Goal: Task Accomplishment & Management: Manage account settings

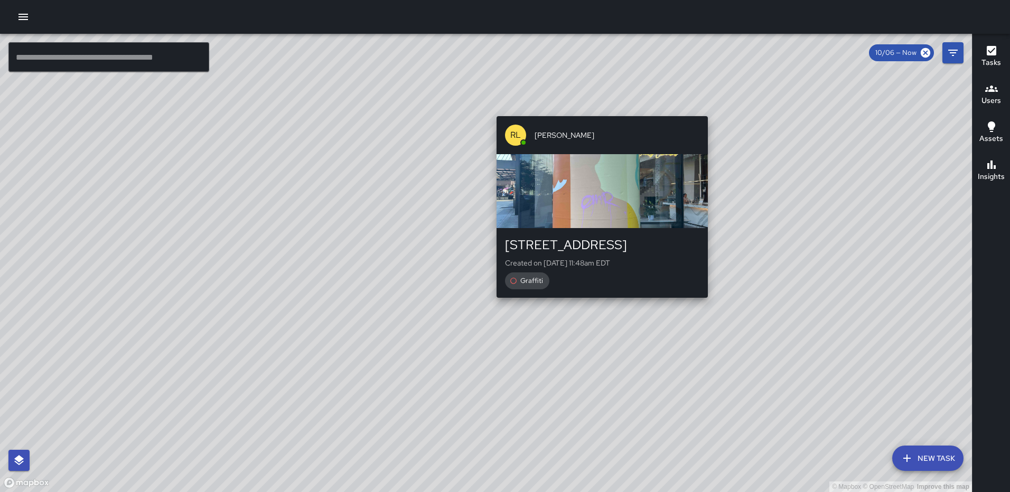
click at [596, 304] on div "© Mapbox © OpenStreetMap Improve this map [PERSON_NAME] [STREET_ADDRESS] Create…" at bounding box center [486, 263] width 972 height 459
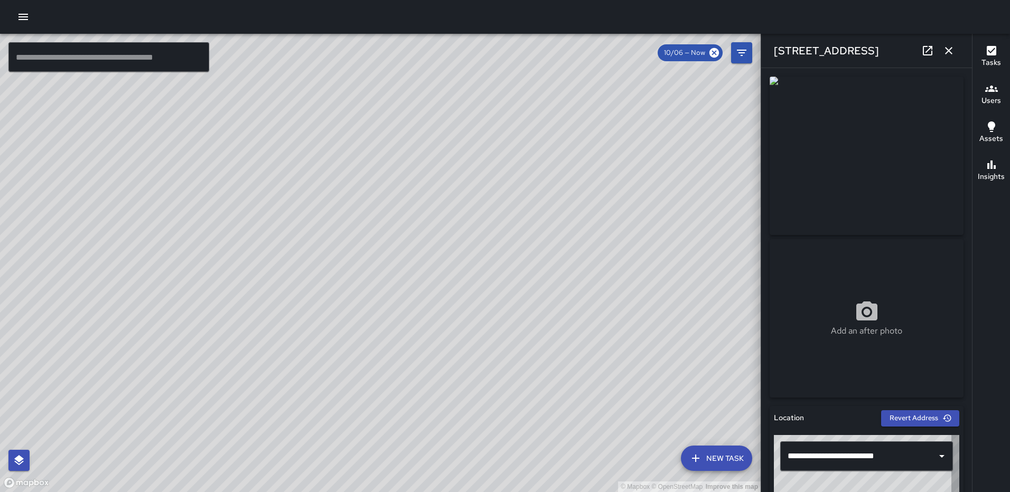
type input "**********"
click at [948, 51] on icon "button" at bounding box center [949, 50] width 13 height 13
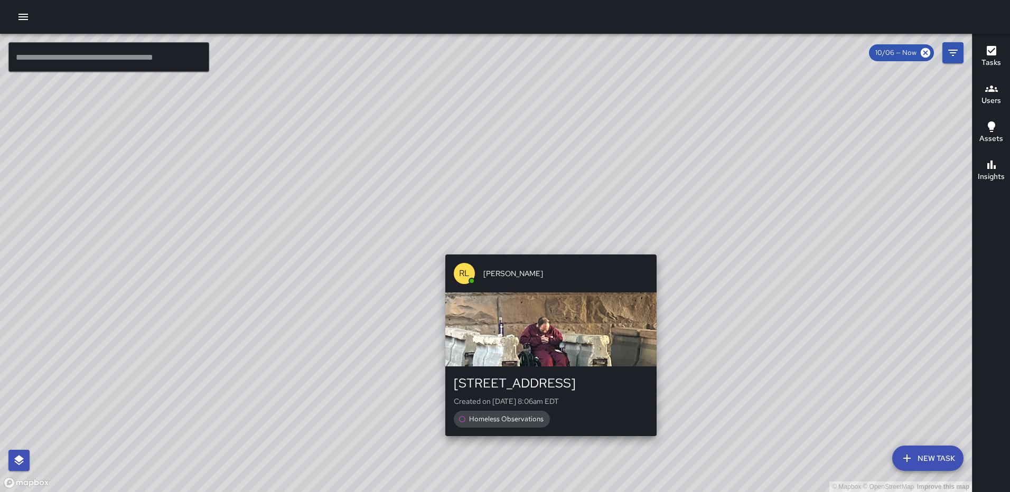
click at [655, 247] on div "© Mapbox © OpenStreetMap Improve this map [PERSON_NAME] [STREET_ADDRESS] Create…" at bounding box center [486, 263] width 972 height 459
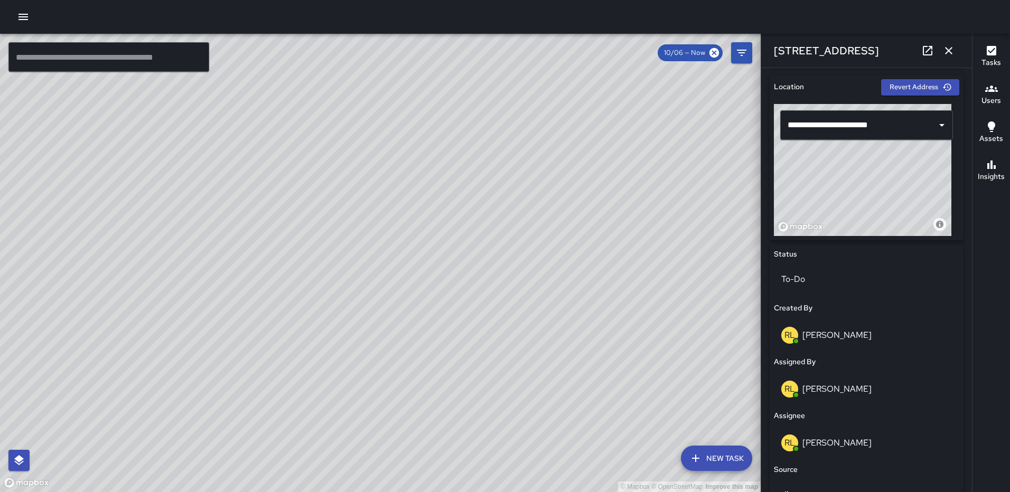
scroll to position [351, 0]
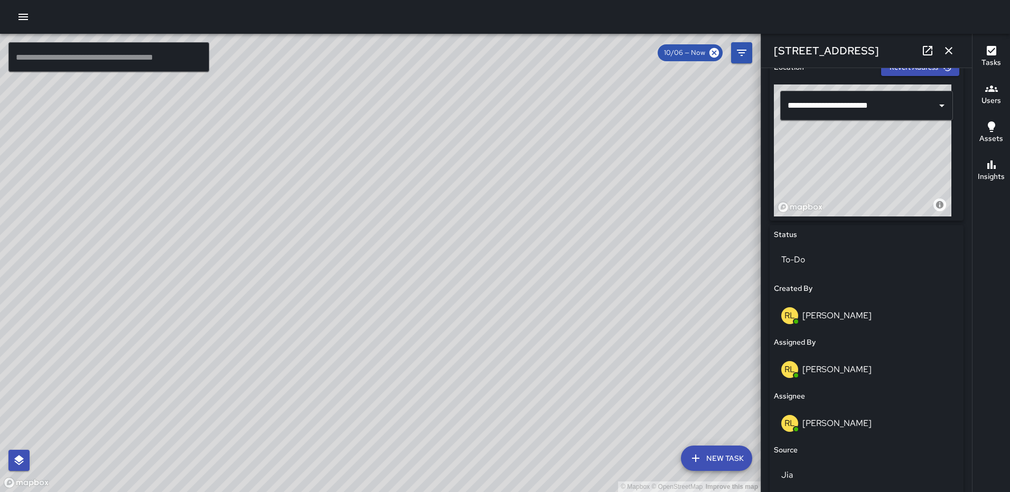
type input "**********"
drag, startPoint x: 876, startPoint y: 165, endPoint x: 933, endPoint y: 164, distance: 56.6
click at [933, 164] on div "© Mapbox © OpenStreetMap Improve this map" at bounding box center [863, 151] width 178 height 132
drag, startPoint x: 897, startPoint y: 159, endPoint x: 921, endPoint y: 159, distance: 23.8
click at [921, 159] on div "© Mapbox © OpenStreetMap Improve this map" at bounding box center [863, 151] width 178 height 132
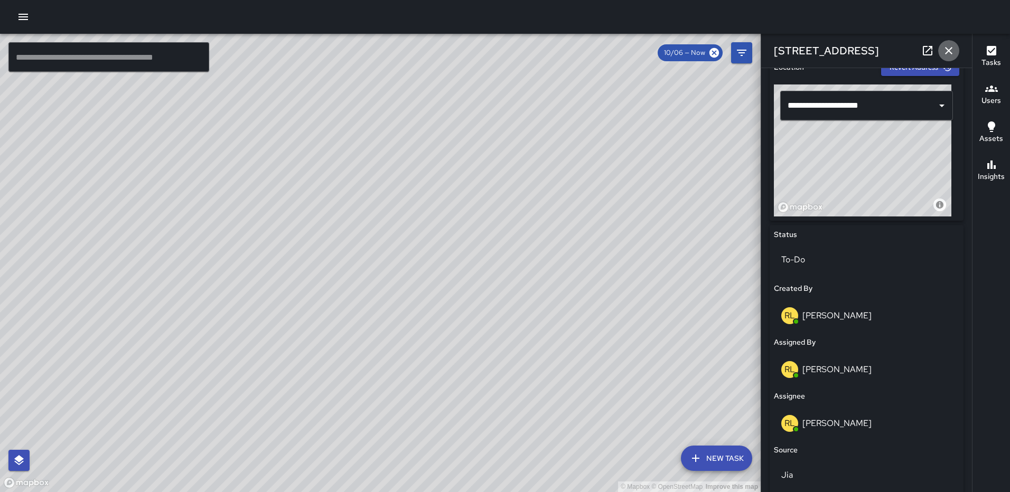
drag, startPoint x: 948, startPoint y: 43, endPoint x: 942, endPoint y: 48, distance: 7.5
click at [948, 44] on button "button" at bounding box center [948, 50] width 21 height 21
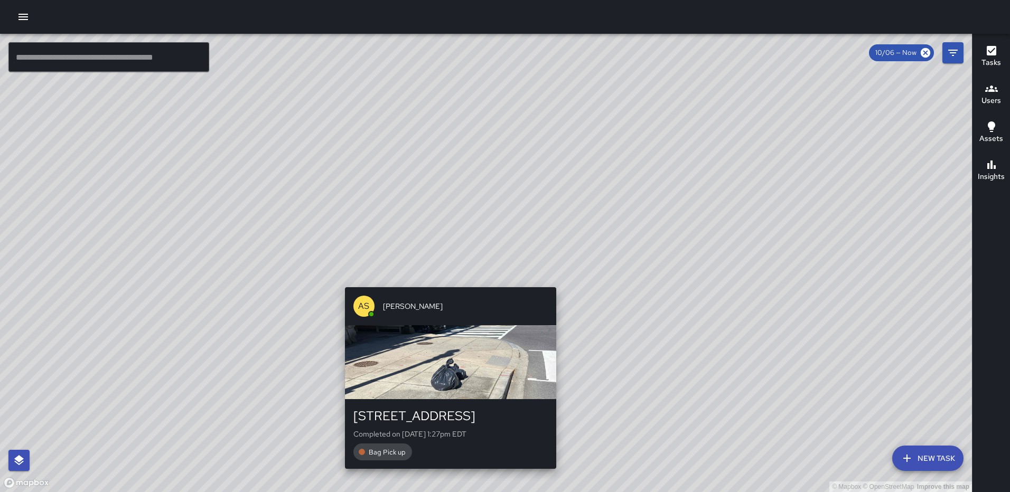
click at [553, 282] on div "© Mapbox © OpenStreetMap Improve this map AS [PERSON_NAME] [STREET_ADDRESS] Com…" at bounding box center [486, 263] width 972 height 459
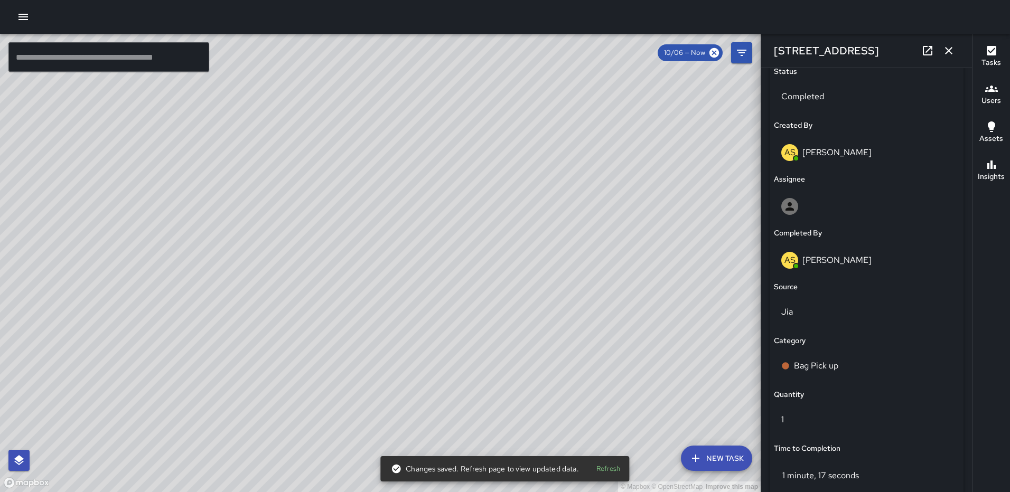
scroll to position [687, 0]
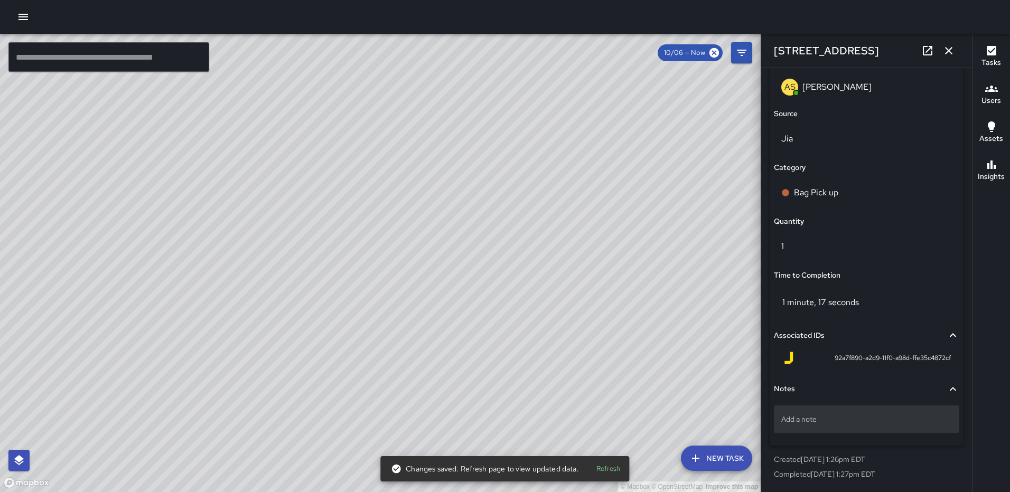
click at [825, 420] on p "Add a note" at bounding box center [867, 419] width 171 height 11
type textarea "*****"
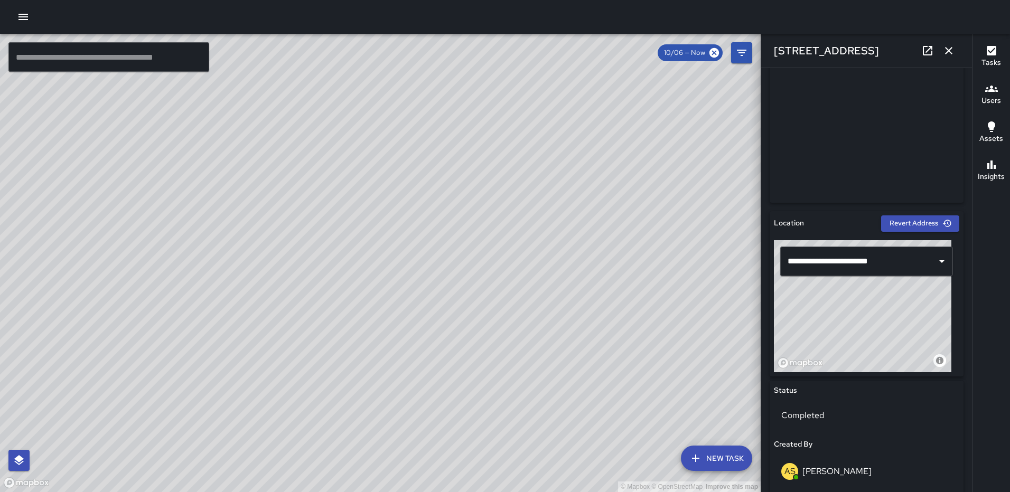
scroll to position [193, 0]
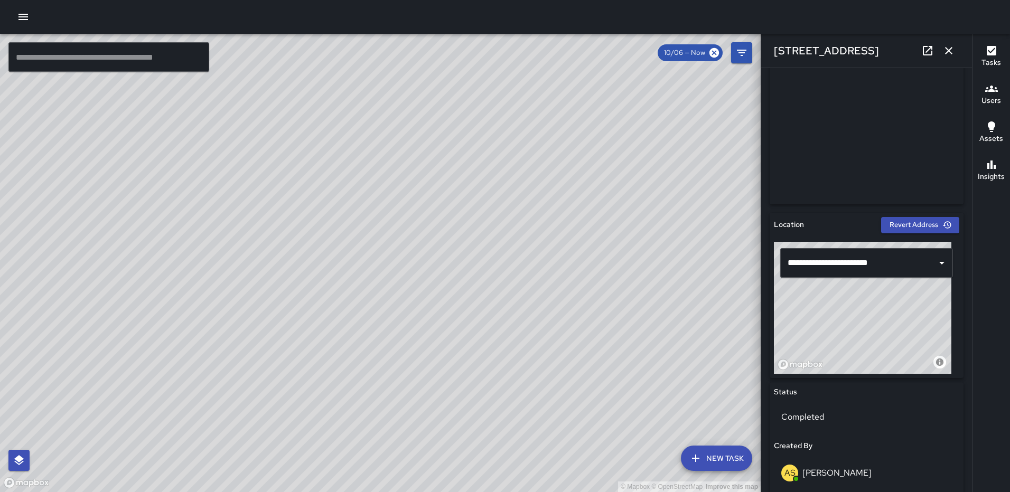
drag, startPoint x: 890, startPoint y: 303, endPoint x: 916, endPoint y: 302, distance: 25.4
click at [916, 302] on div "© Mapbox © OpenStreetMap Improve this map" at bounding box center [863, 308] width 178 height 132
click at [950, 54] on icon "button" at bounding box center [949, 50] width 13 height 13
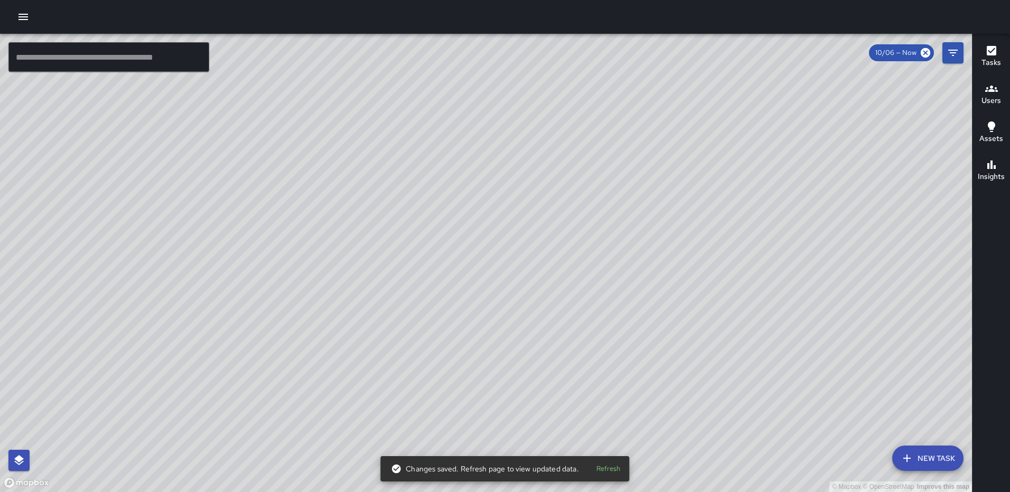
drag, startPoint x: 434, startPoint y: 429, endPoint x: 484, endPoint y: 322, distance: 118.0
click at [484, 323] on div "© Mapbox © OpenStreetMap Improve this map" at bounding box center [486, 263] width 972 height 459
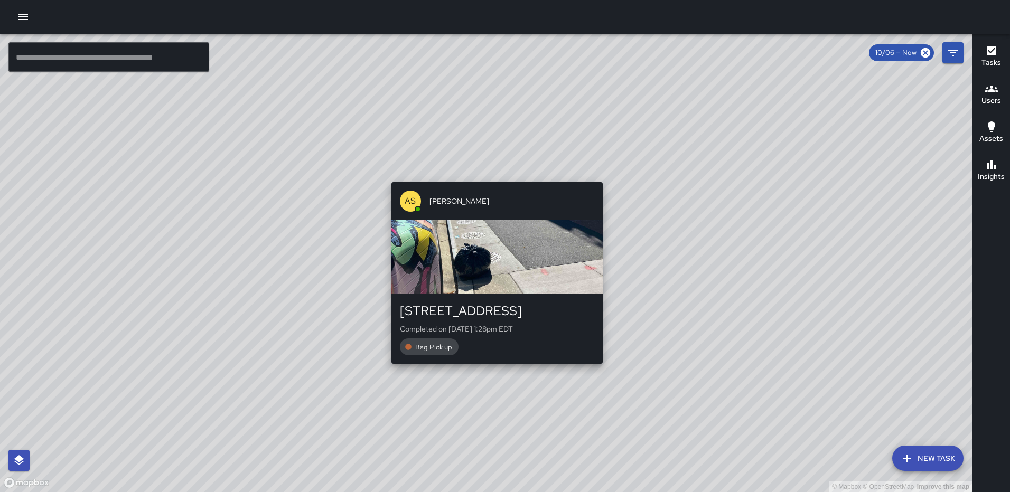
click at [492, 369] on div "© Mapbox © OpenStreetMap Improve this map AS [PERSON_NAME] [STREET_ADDRESS] Com…" at bounding box center [486, 263] width 972 height 459
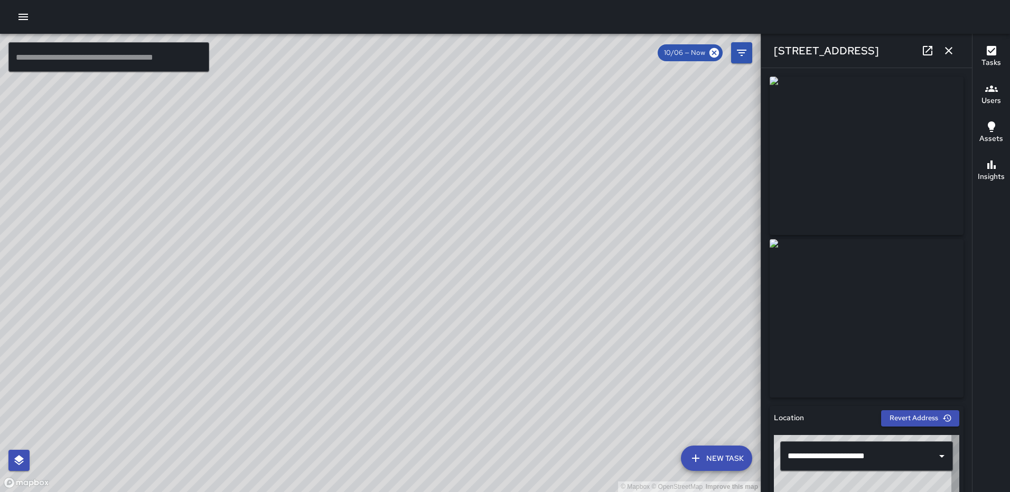
type input "**********"
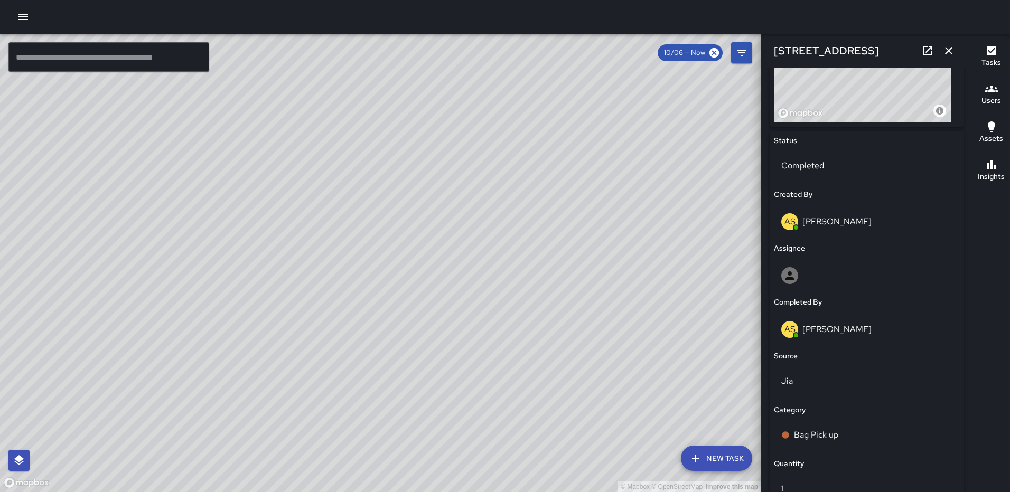
scroll to position [687, 0]
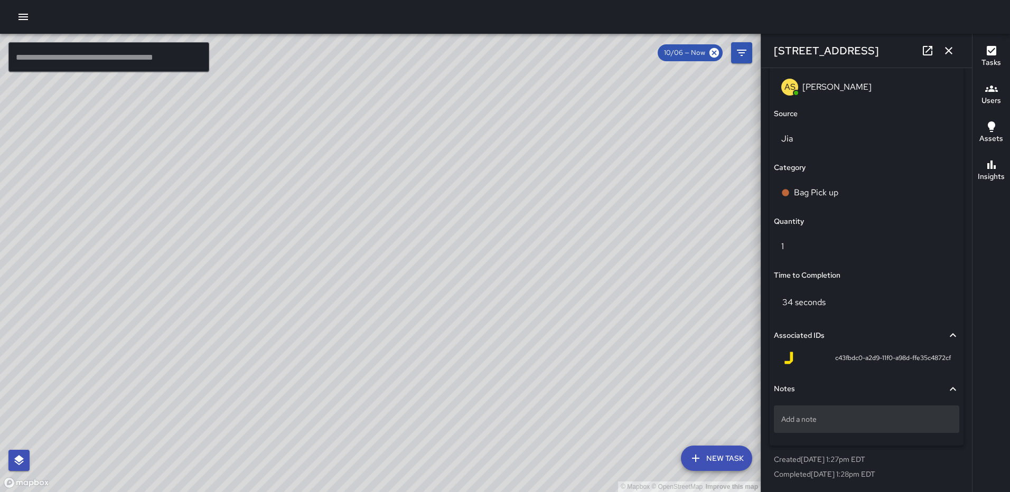
click at [868, 410] on div "Add a note" at bounding box center [866, 419] width 185 height 27
type textarea "*****"
click at [951, 51] on icon "button" at bounding box center [949, 50] width 13 height 13
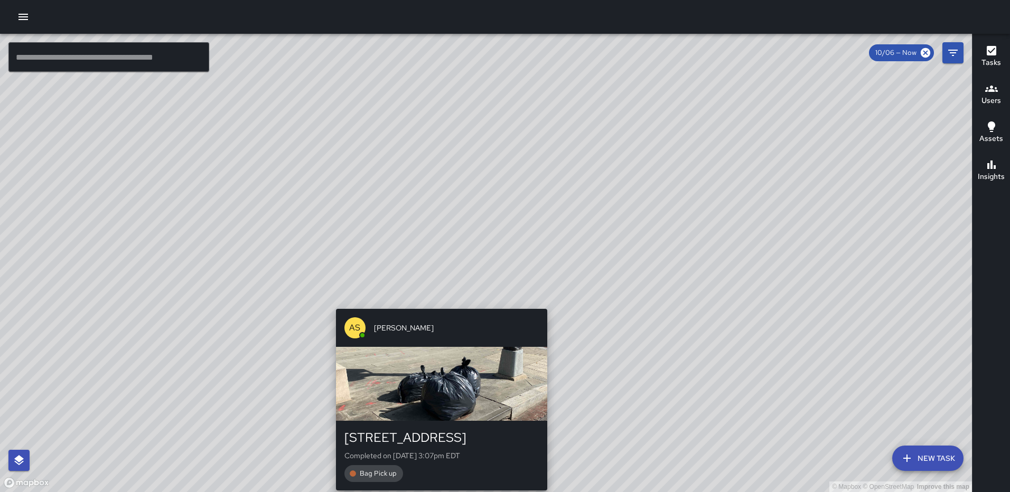
click at [438, 303] on div "© Mapbox © OpenStreetMap Improve this map AS Andre Smith 1111 North Capitol Str…" at bounding box center [486, 263] width 972 height 459
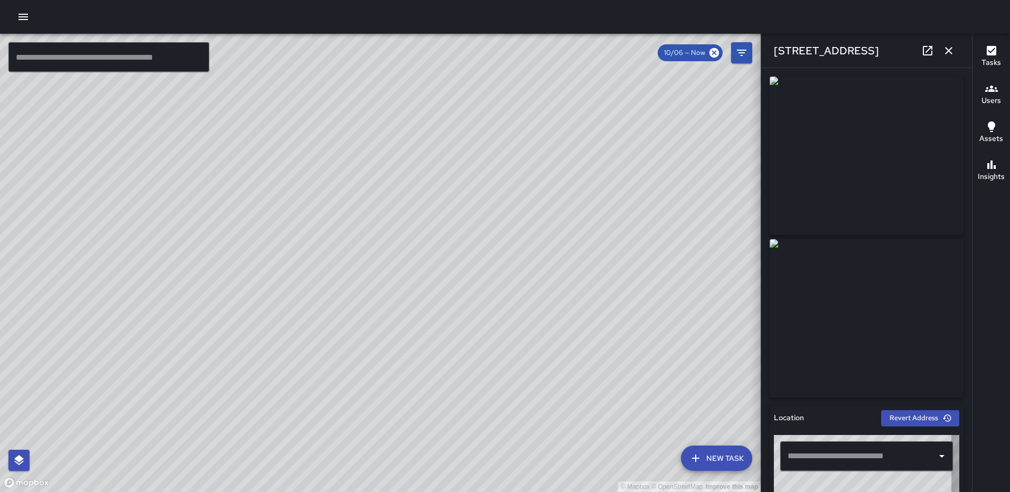
type input "**********"
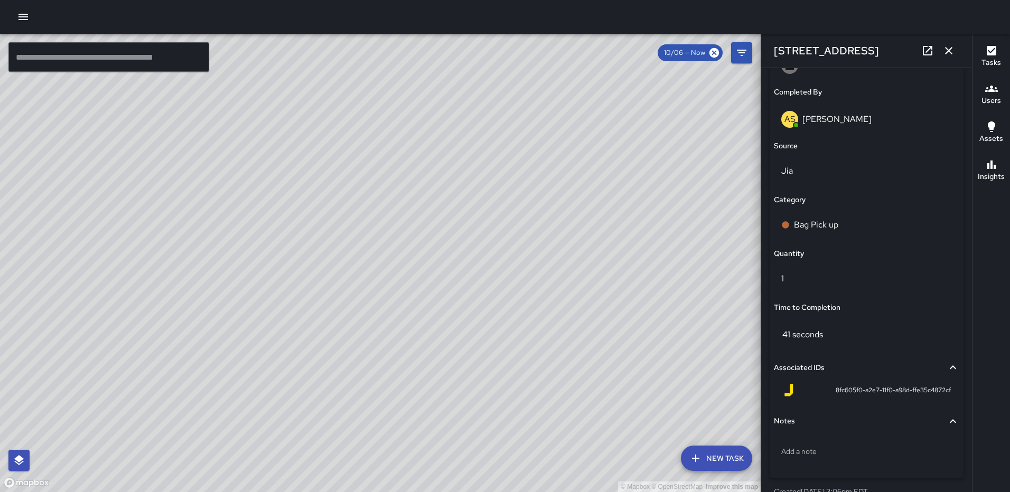
scroll to position [687, 0]
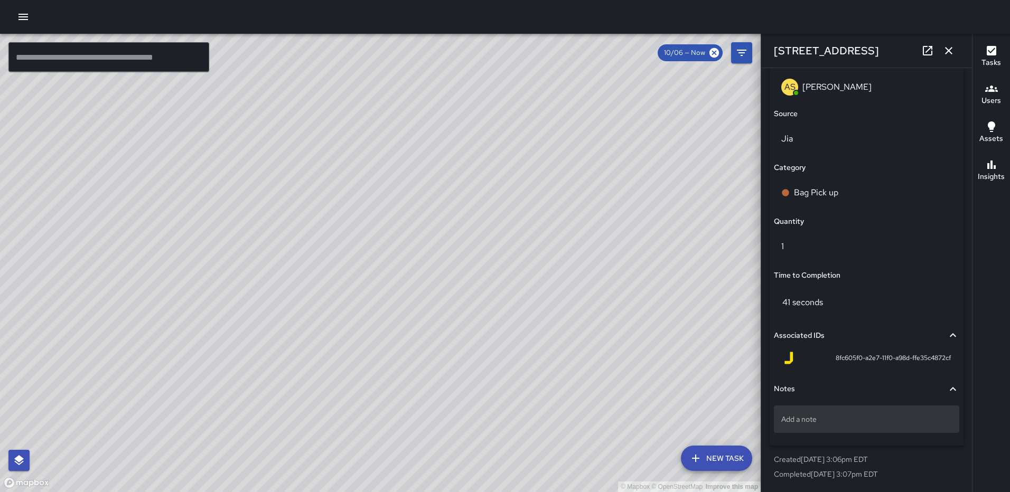
click at [811, 427] on div "Add a note" at bounding box center [866, 419] width 185 height 27
type textarea "*****"
click at [950, 47] on icon "button" at bounding box center [949, 50] width 13 height 13
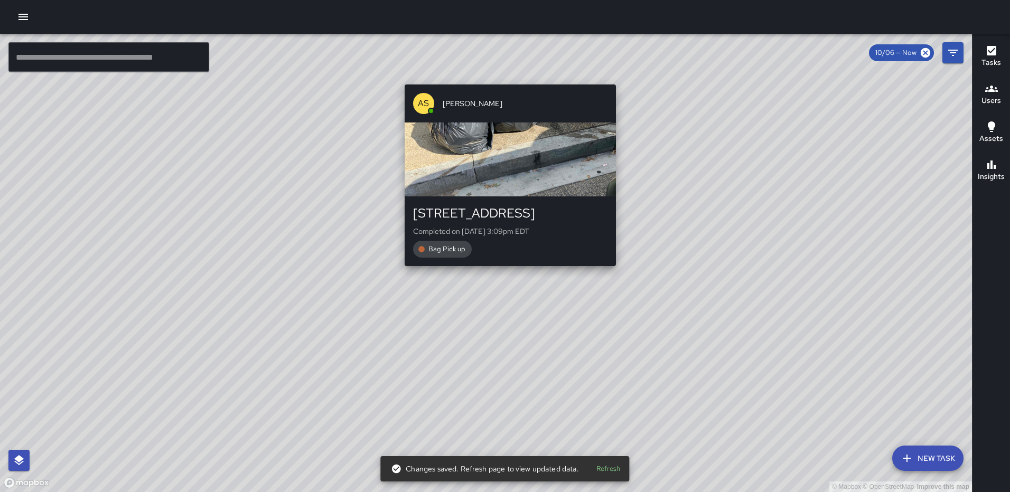
click at [504, 80] on div "AS Andre Smith 1140 North Capitol Street Northwest Completed on 10/6/2025, 3:09…" at bounding box center [511, 175] width 220 height 190
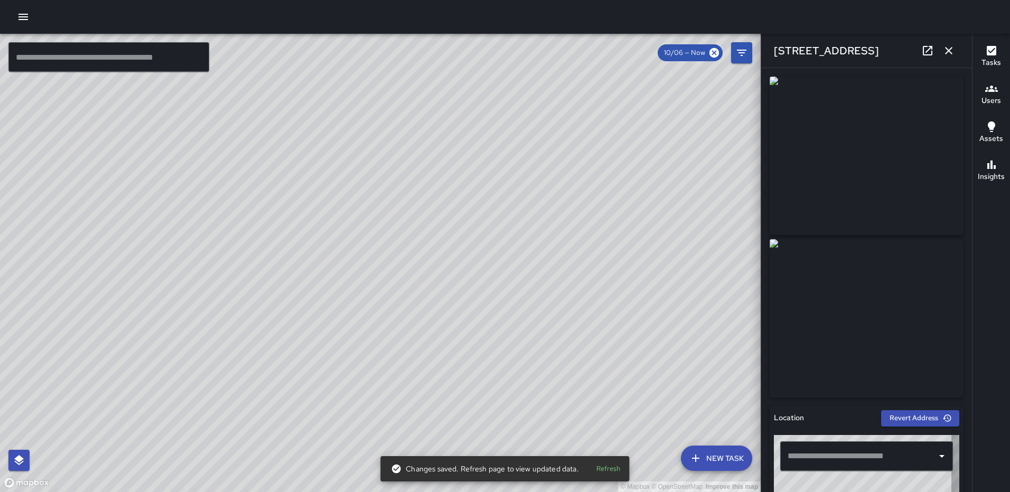
type input "**********"
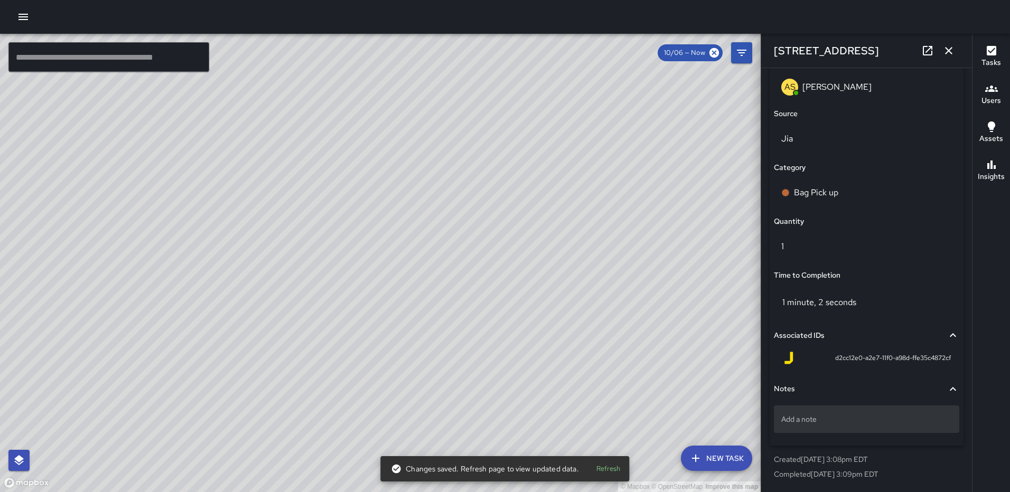
click at [840, 421] on p "Add a note" at bounding box center [867, 419] width 171 height 11
type textarea "*****"
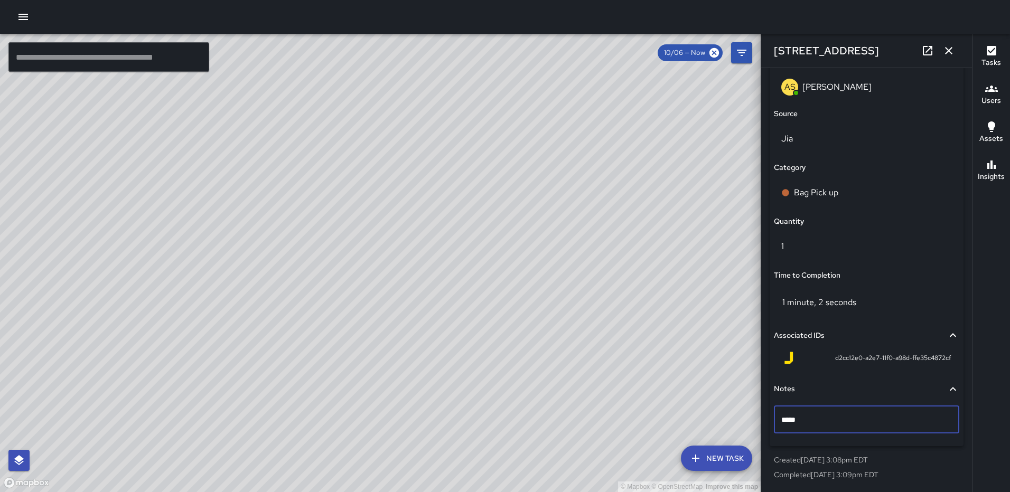
click at [946, 52] on icon "button" at bounding box center [949, 50] width 13 height 13
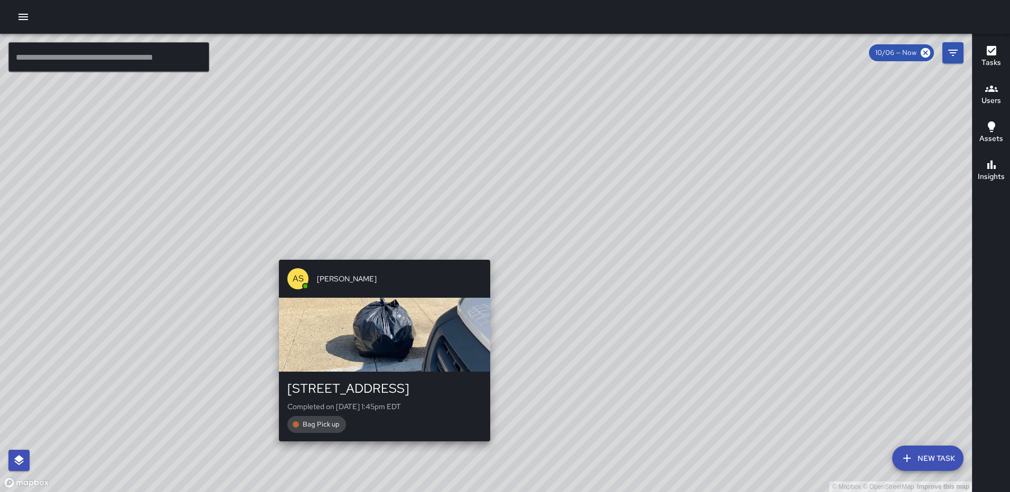
click at [488, 252] on div "© Mapbox © OpenStreetMap Improve this map AS Andre Smith 1140 North Capitol Str…" at bounding box center [486, 263] width 972 height 459
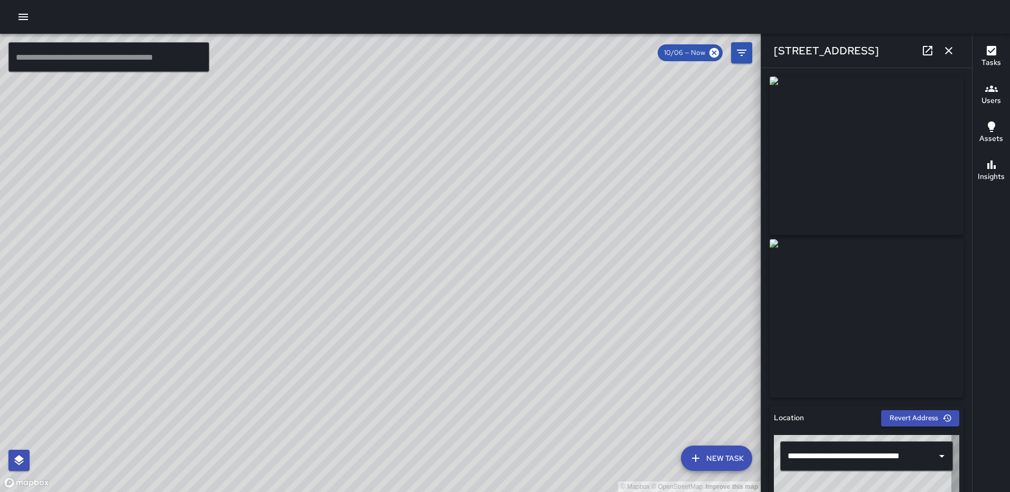
type input "**********"
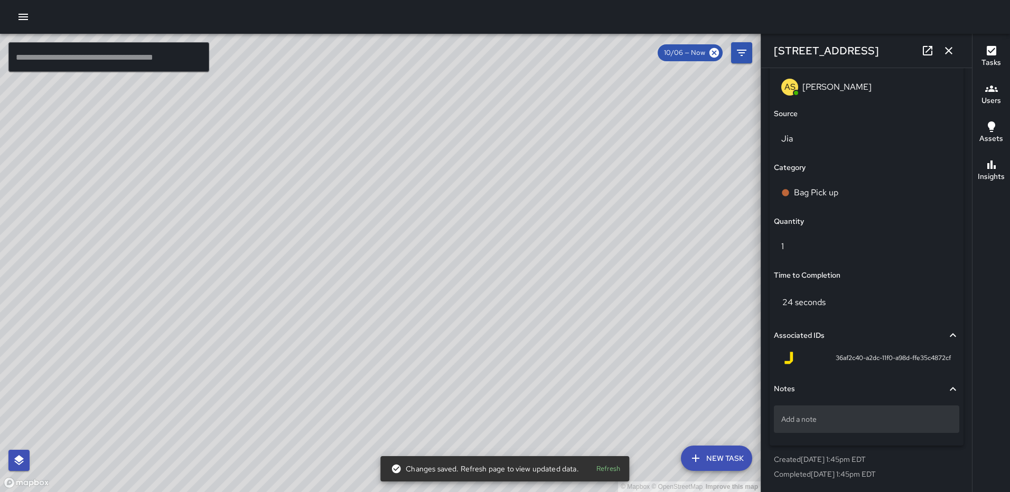
click at [829, 426] on div "Add a note" at bounding box center [866, 419] width 185 height 27
type textarea "*****"
click at [952, 50] on icon "button" at bounding box center [949, 50] width 13 height 13
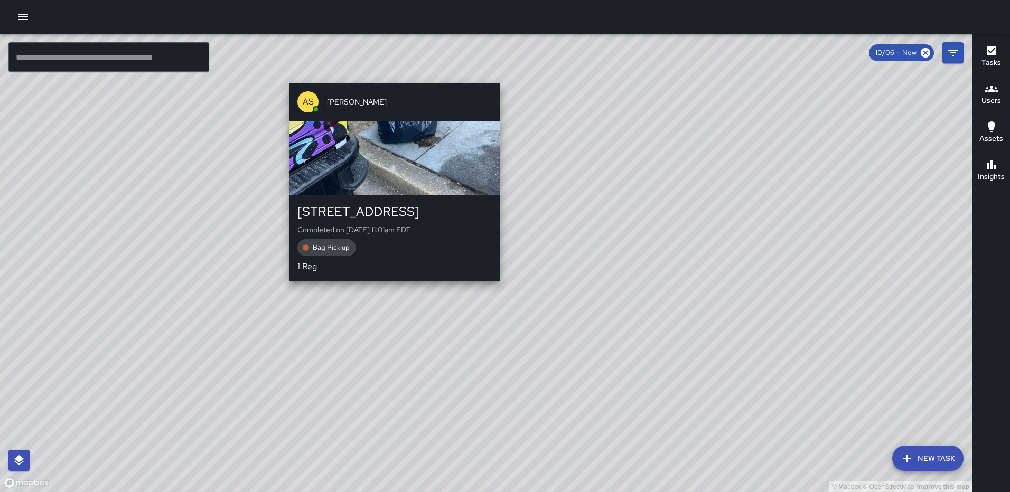
click at [495, 74] on div "© Mapbox © OpenStreetMap Improve this map AS Andre Smith 1200 North Capitol Str…" at bounding box center [486, 263] width 972 height 459
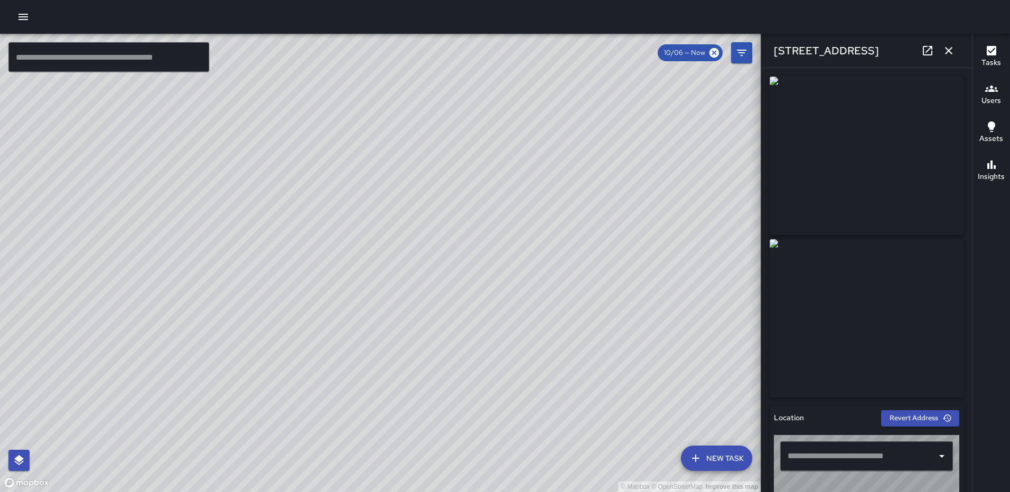
type input "**********"
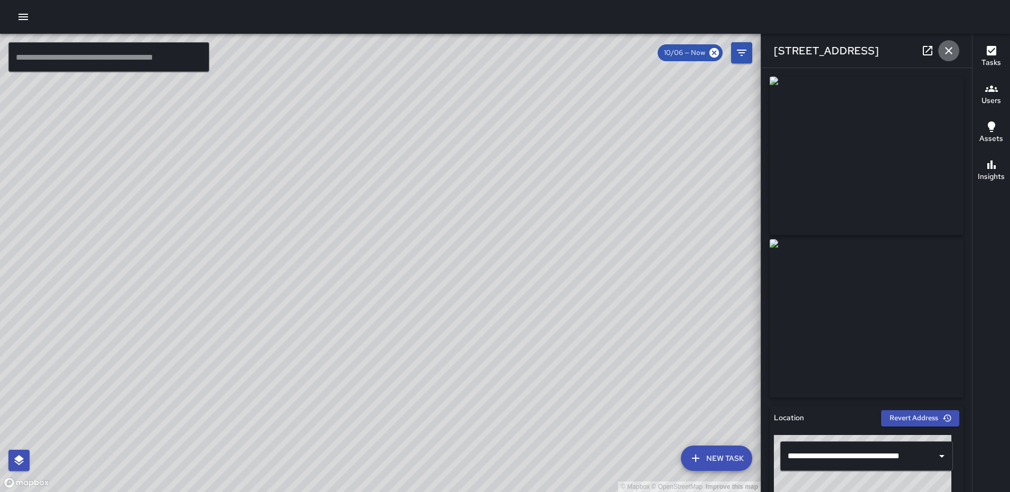
click at [945, 46] on icon "button" at bounding box center [949, 50] width 13 height 13
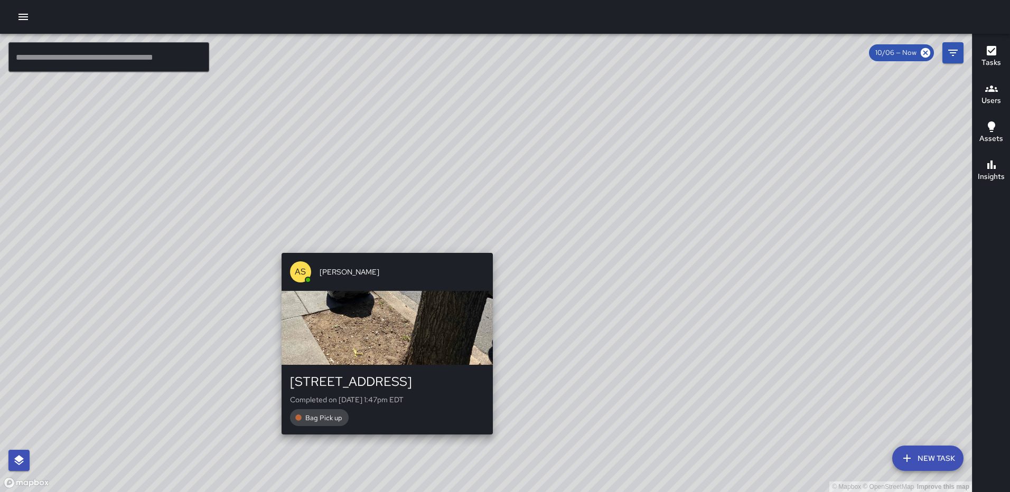
click at [488, 243] on div "© Mapbox © OpenStreetMap Improve this map AS Andre Smith 1200 North Capitol Str…" at bounding box center [486, 263] width 972 height 459
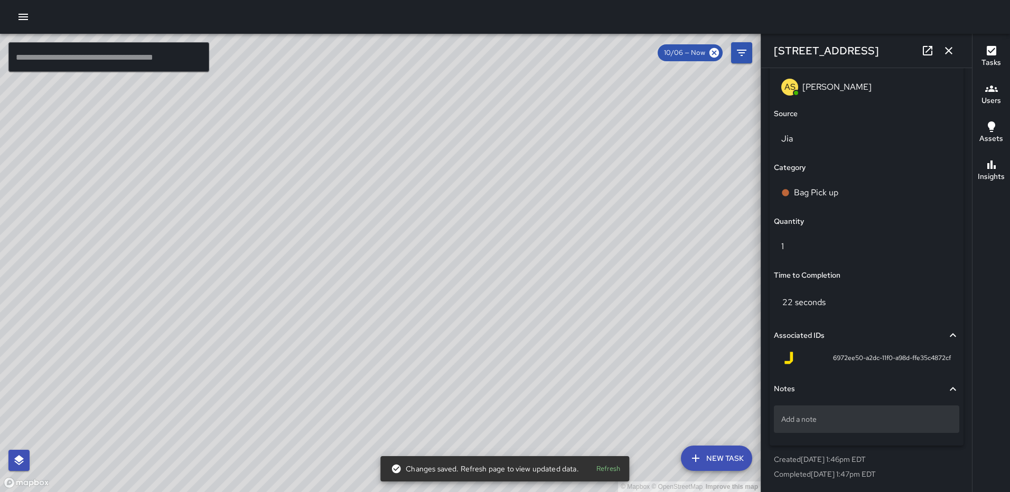
click at [841, 420] on p "Add a note" at bounding box center [867, 419] width 171 height 11
type textarea "*****"
click at [947, 48] on icon "button" at bounding box center [949, 50] width 13 height 13
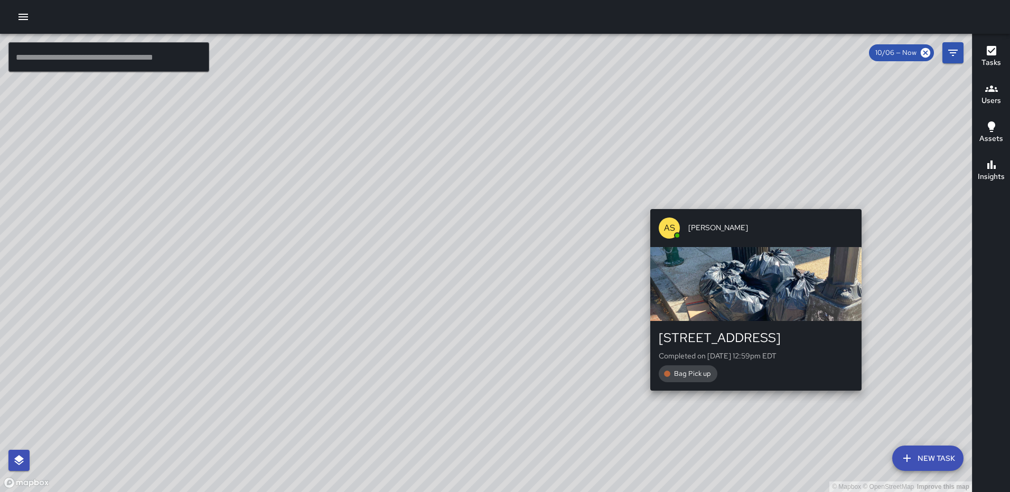
click at [867, 202] on div "© Mapbox © OpenStreetMap Improve this map AS Andre Smith 70 N Street Northeast …" at bounding box center [486, 263] width 972 height 459
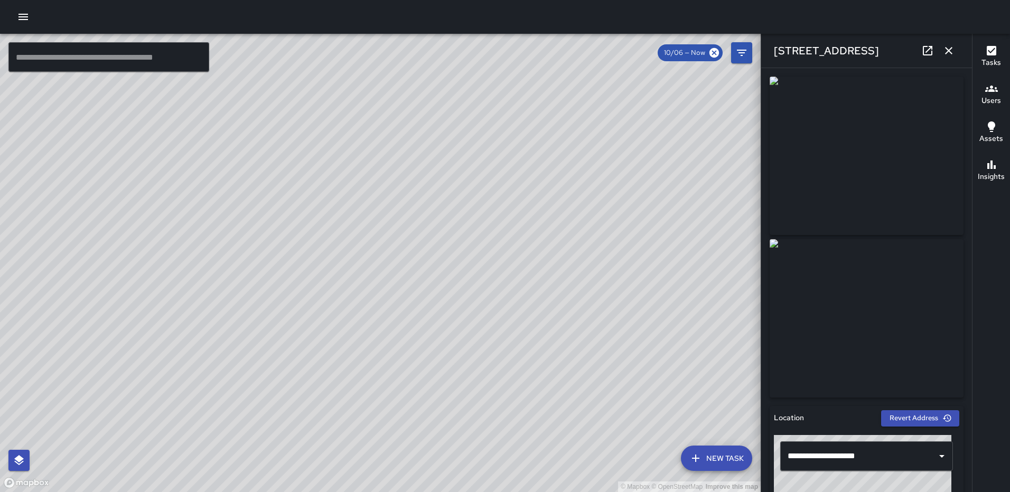
type input "**********"
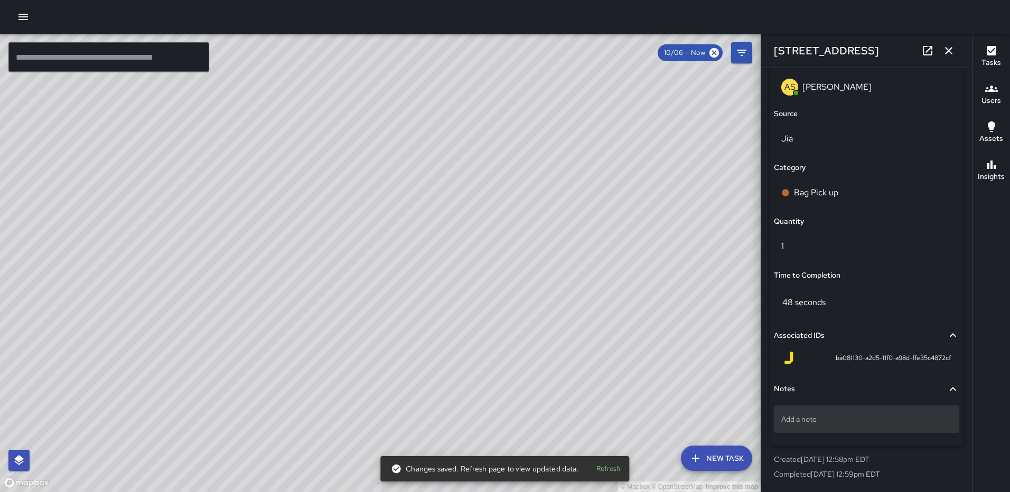
click at [847, 411] on div "Add a note" at bounding box center [866, 419] width 185 height 27
type textarea "*****"
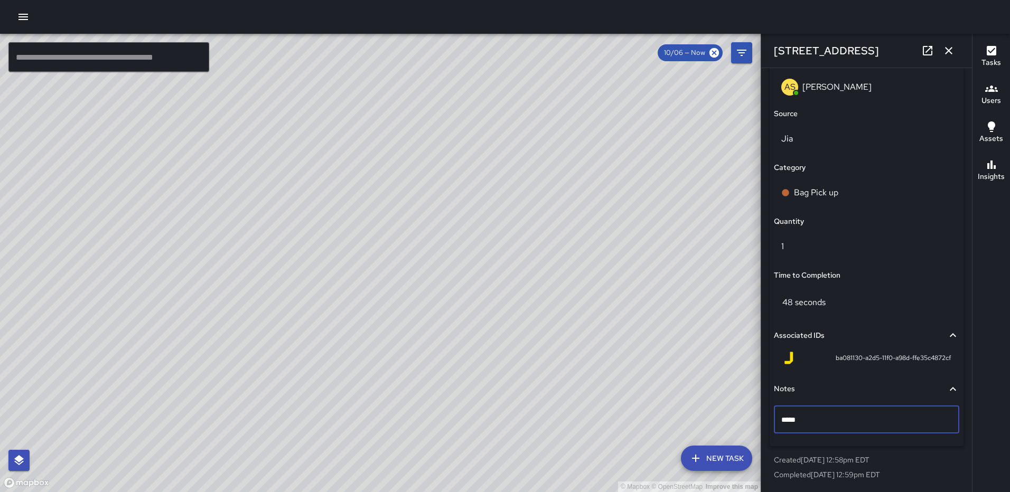
click at [952, 53] on icon "button" at bounding box center [948, 50] width 7 height 7
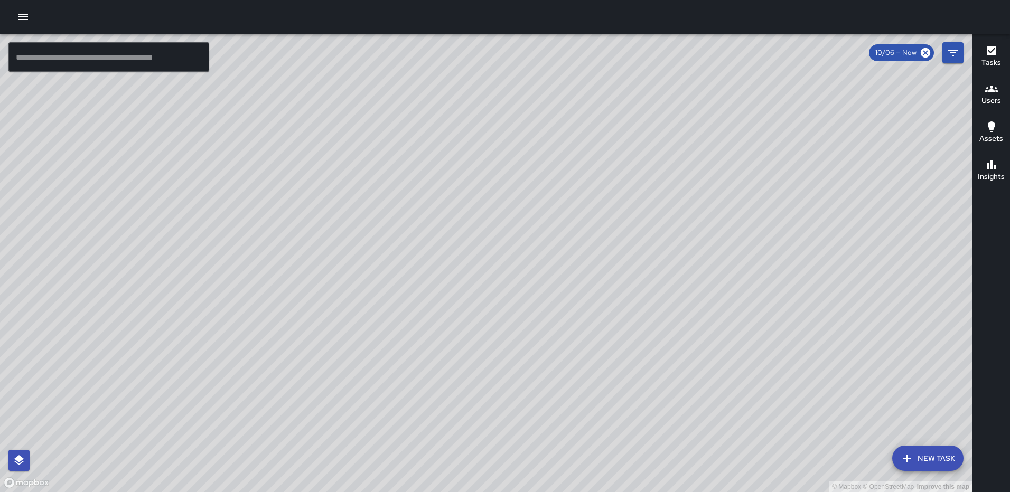
drag, startPoint x: 576, startPoint y: 398, endPoint x: 576, endPoint y: 220, distance: 178.6
click at [576, 221] on div "© Mapbox © OpenStreetMap Improve this map" at bounding box center [486, 263] width 972 height 459
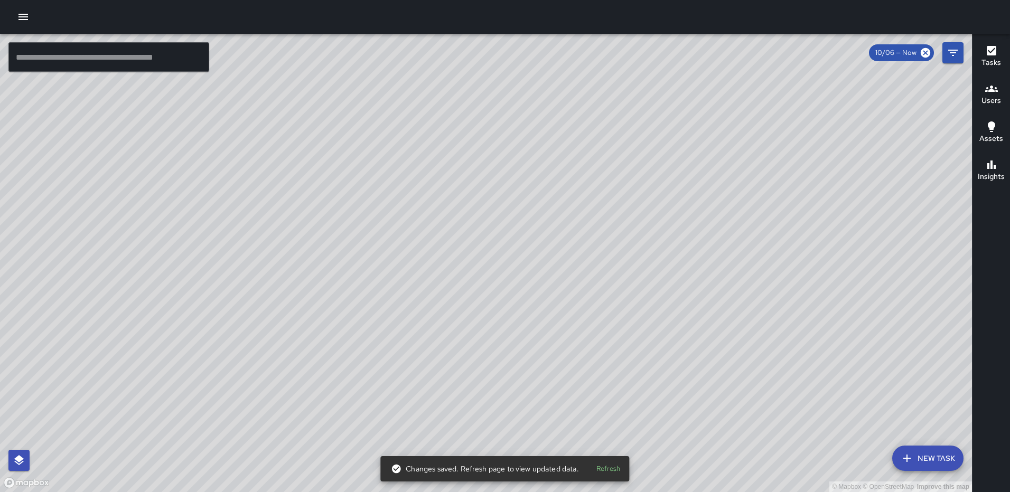
click at [481, 306] on div "© Mapbox © OpenStreetMap Improve this map RM Rodney Mcneil 1215 First Street No…" at bounding box center [486, 263] width 972 height 459
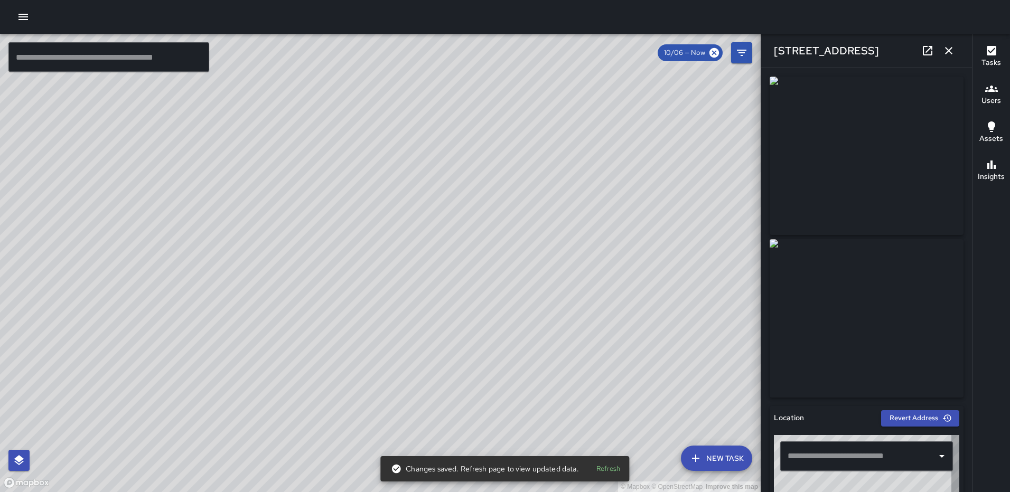
type input "**********"
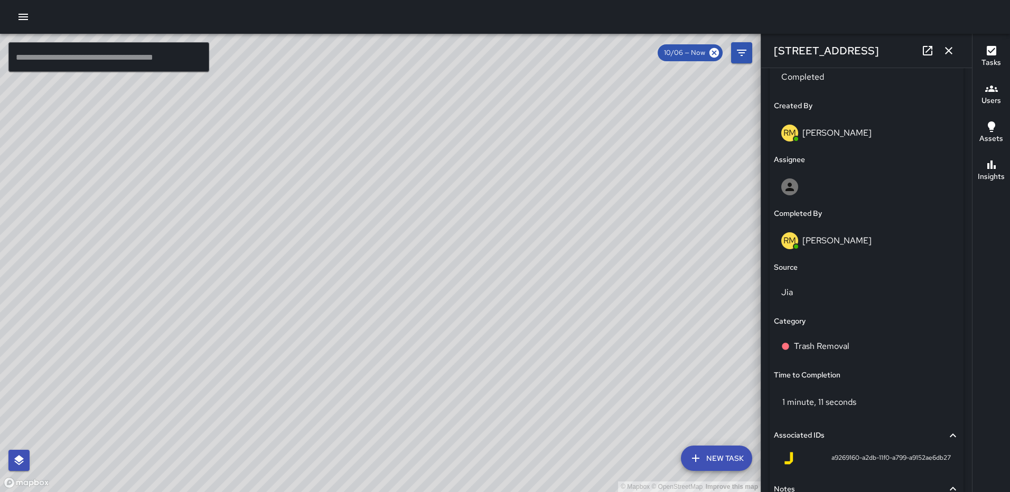
scroll to position [560, 0]
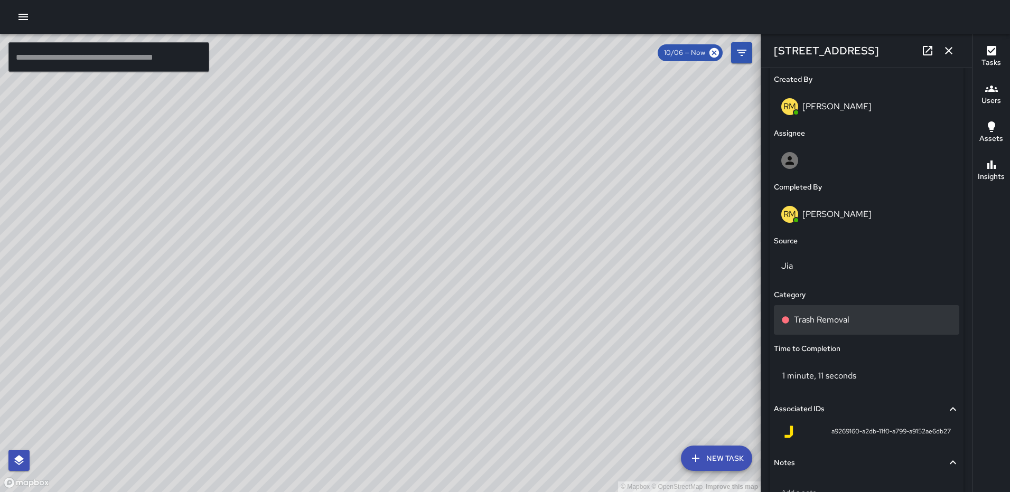
click at [867, 328] on div "Trash Removal" at bounding box center [866, 320] width 185 height 30
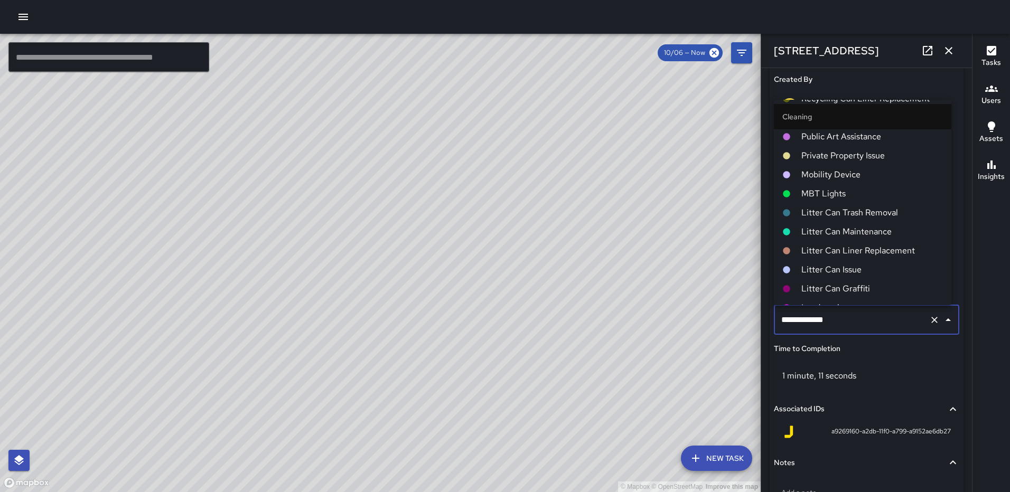
scroll to position [264, 0]
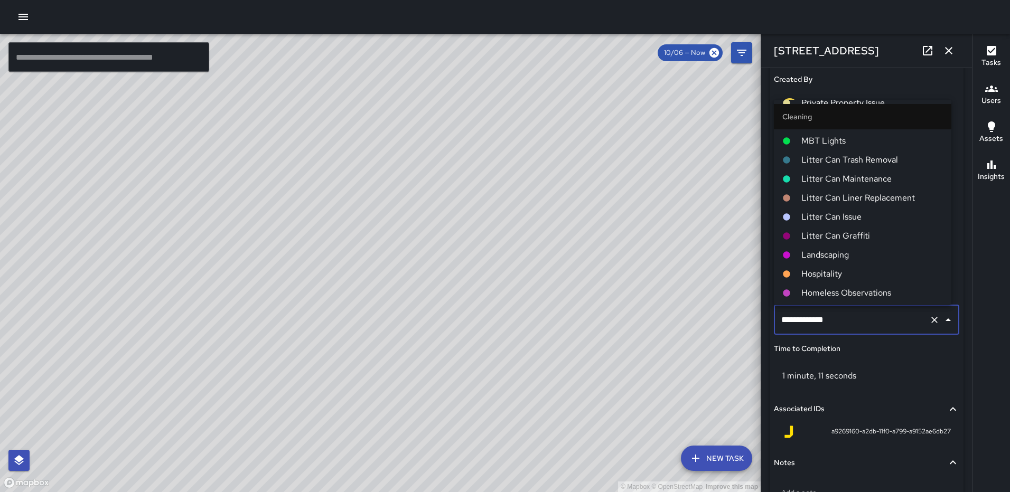
click at [843, 253] on span "Landscaping" at bounding box center [873, 255] width 142 height 13
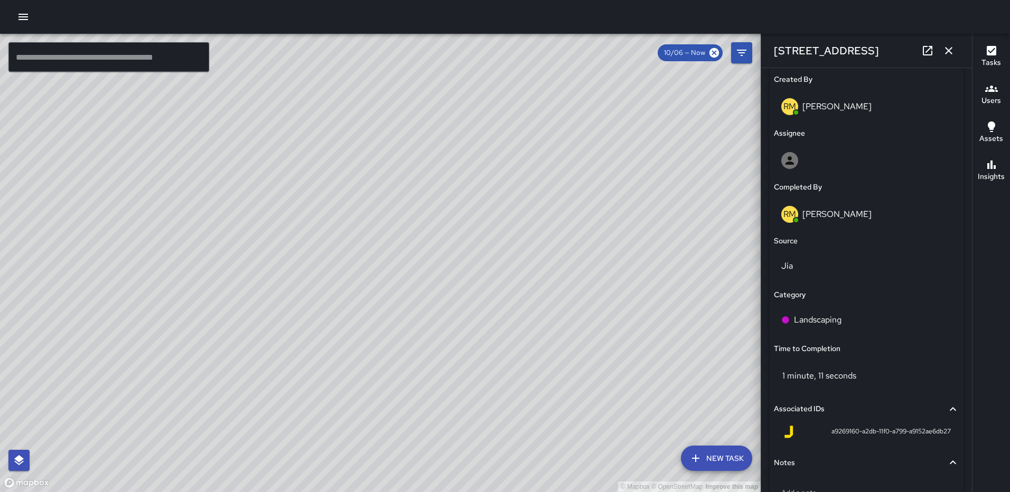
click at [949, 44] on icon "button" at bounding box center [949, 50] width 13 height 13
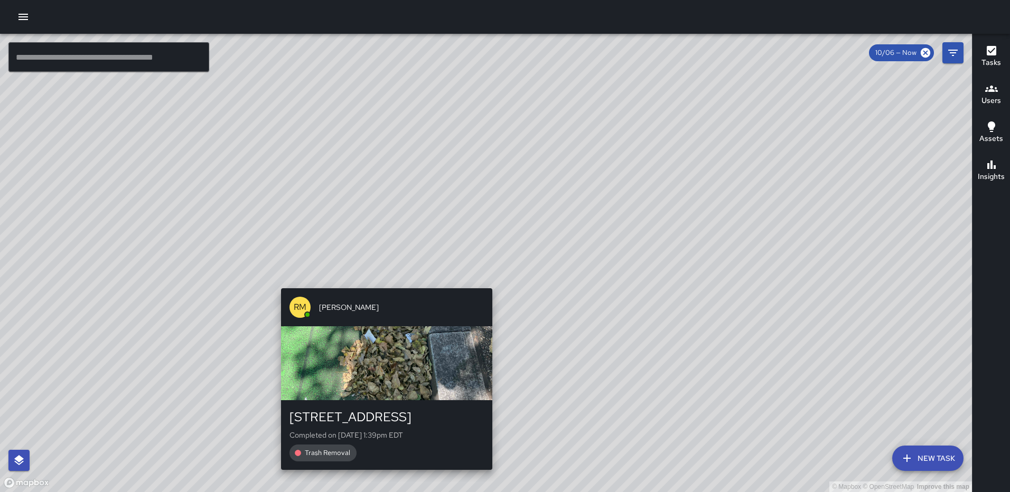
click at [482, 276] on div "© Mapbox © OpenStreetMap Improve this map RM Rodney Mcneil 1215 First Street No…" at bounding box center [486, 263] width 972 height 459
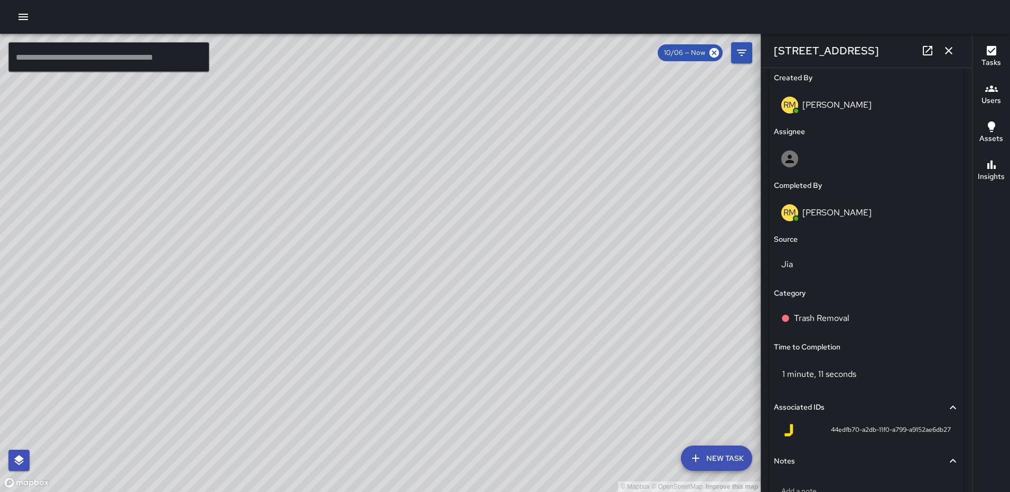
scroll to position [634, 0]
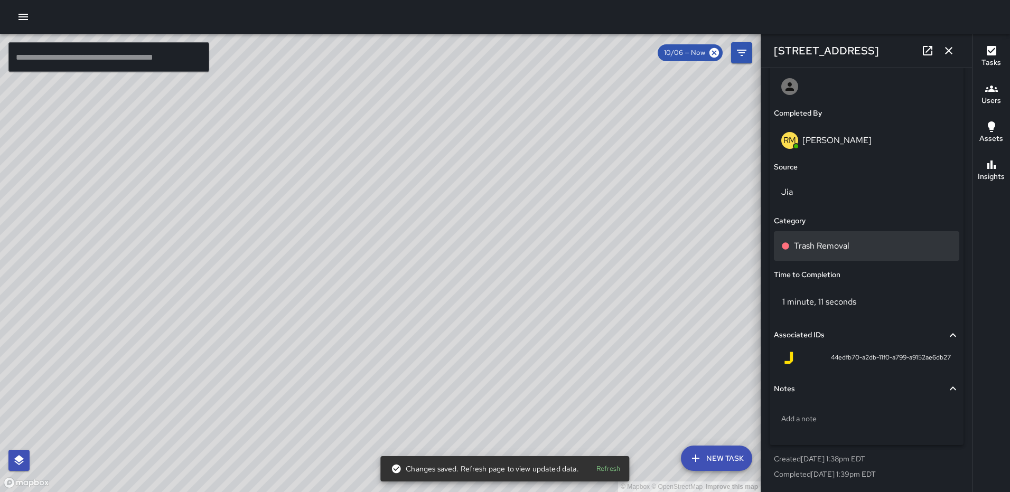
click at [860, 254] on div "Trash Removal" at bounding box center [866, 246] width 185 height 30
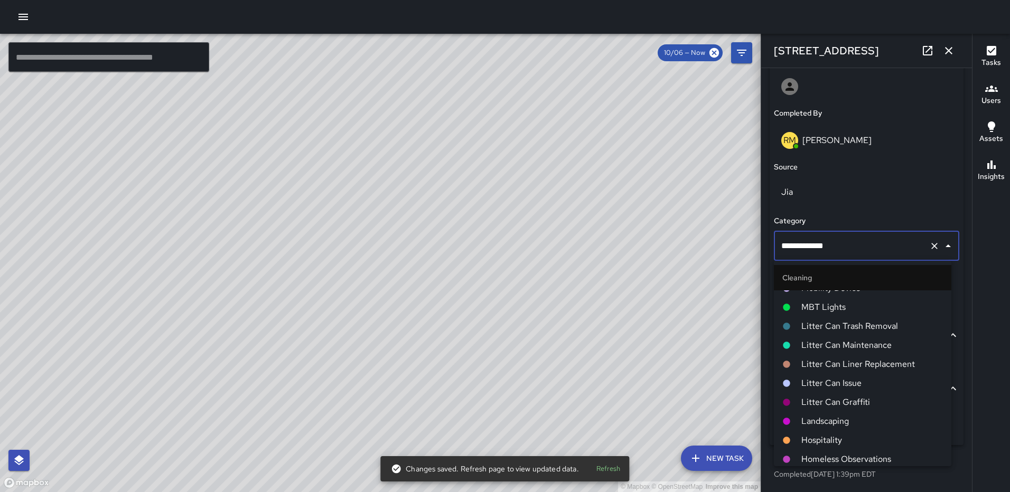
scroll to position [264, 0]
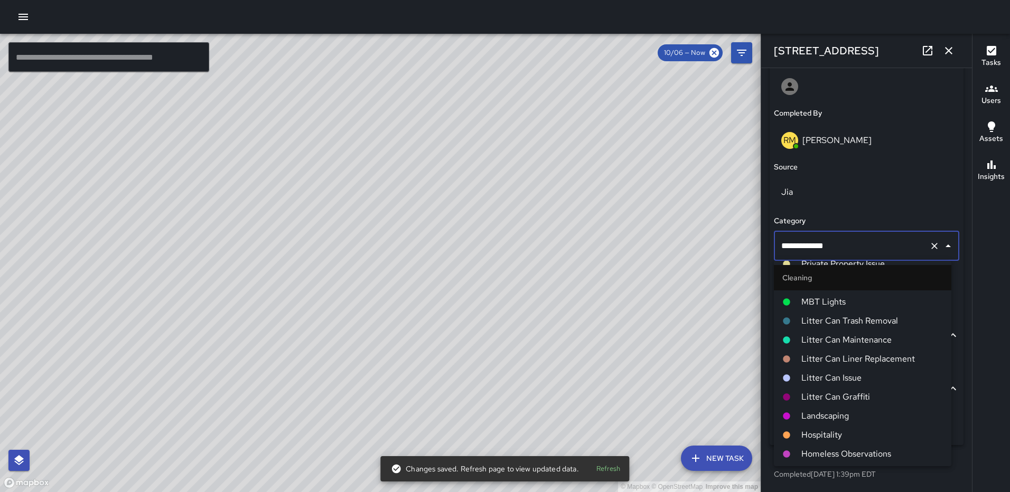
click at [830, 415] on span "Landscaping" at bounding box center [873, 416] width 142 height 13
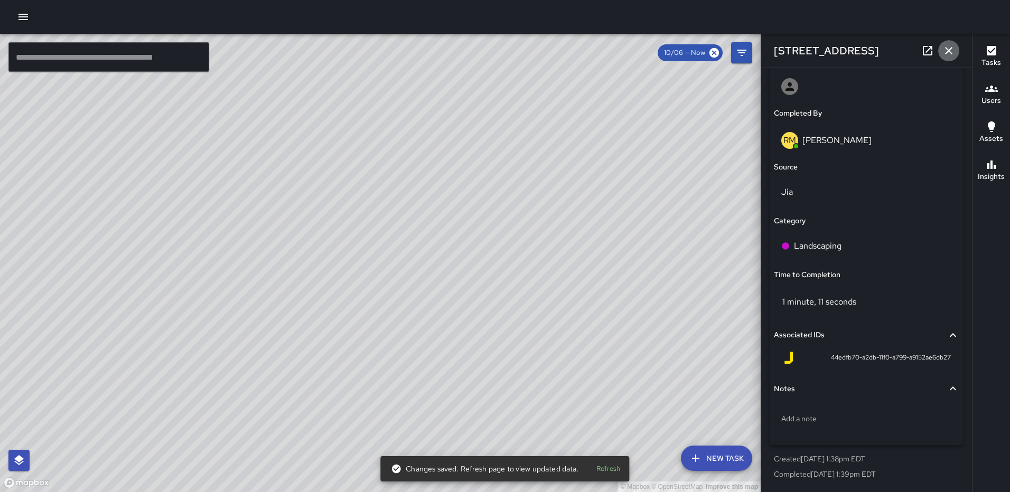
click at [953, 50] on icon "button" at bounding box center [949, 50] width 13 height 13
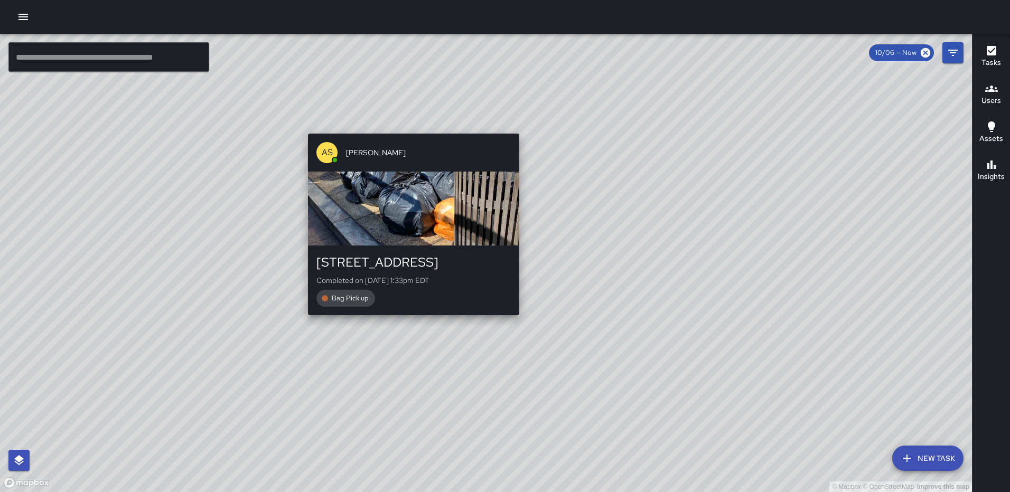
click at [516, 320] on div "© Mapbox © OpenStreetMap Improve this map AS Andre Smith 1201 First Street Nort…" at bounding box center [486, 263] width 972 height 459
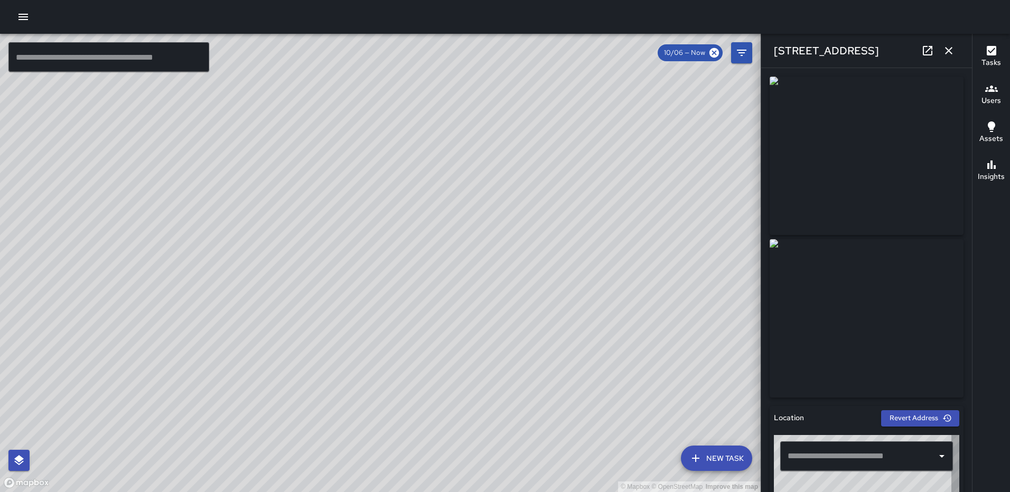
type input "**********"
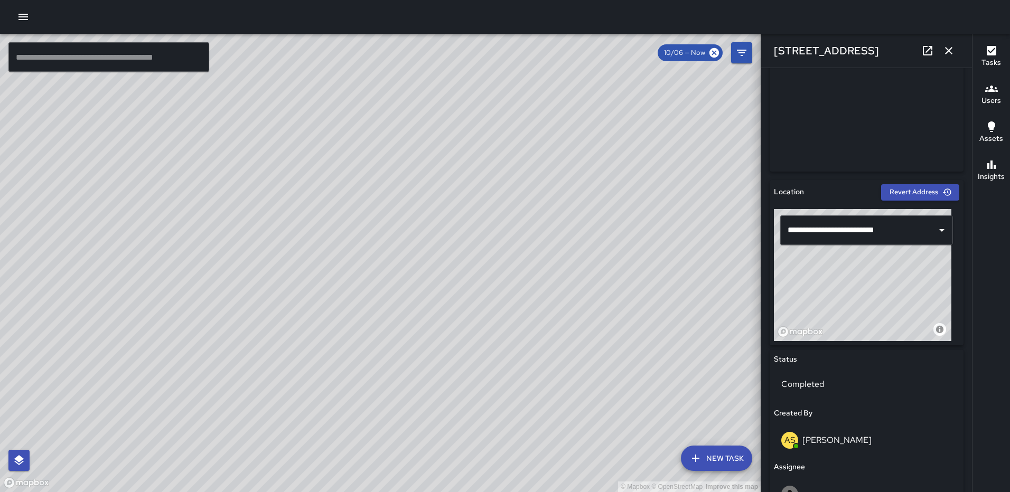
scroll to position [687, 0]
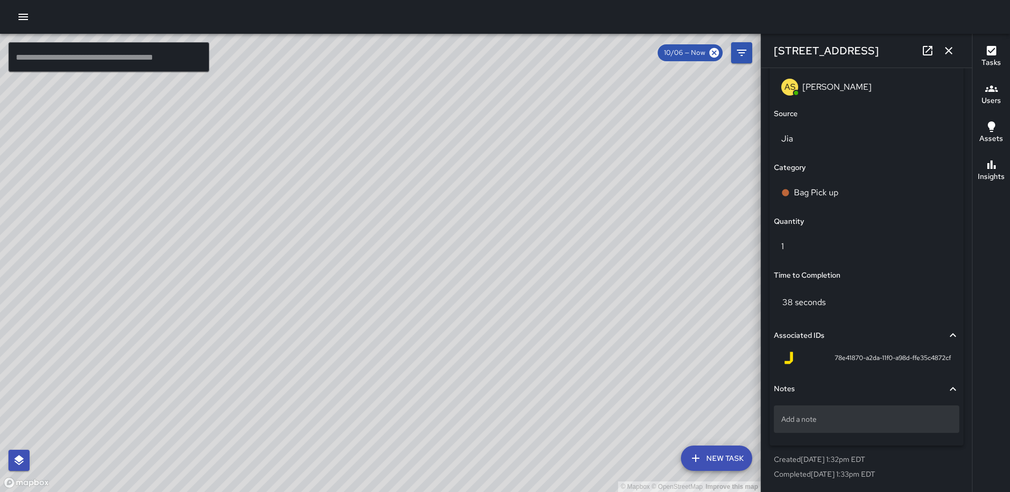
click at [884, 416] on p "Add a note" at bounding box center [867, 419] width 171 height 11
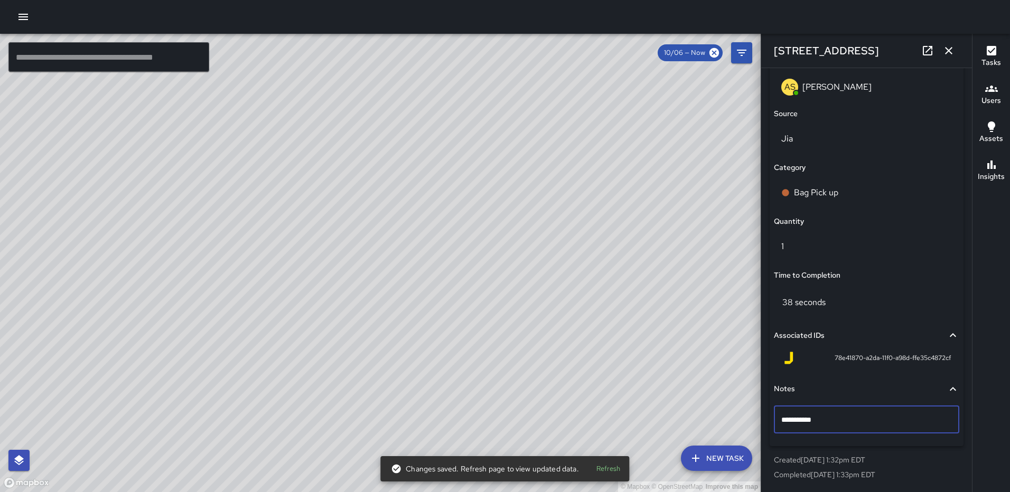
type textarea "**********"
click at [951, 46] on icon "button" at bounding box center [949, 50] width 13 height 13
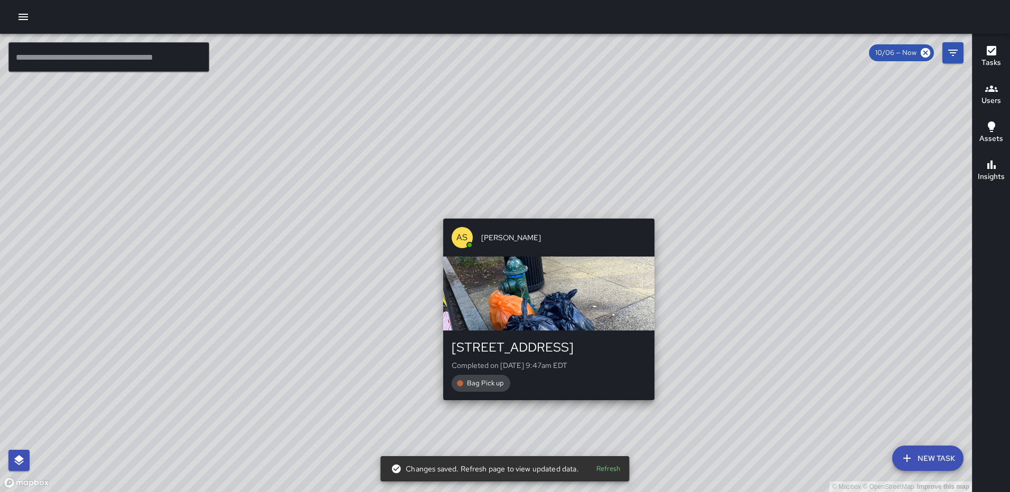
click at [544, 406] on div "© Mapbox © OpenStreetMap Improve this map AS Andre Smith 1050 First Street Nort…" at bounding box center [486, 263] width 972 height 459
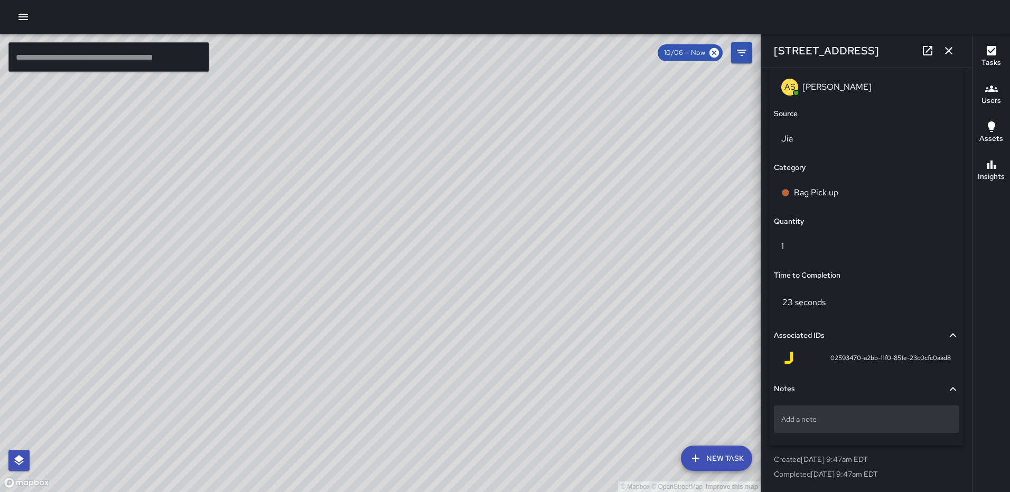
click at [848, 420] on p "Add a note" at bounding box center [867, 419] width 171 height 11
type textarea "**********"
click at [949, 51] on icon "button" at bounding box center [948, 50] width 7 height 7
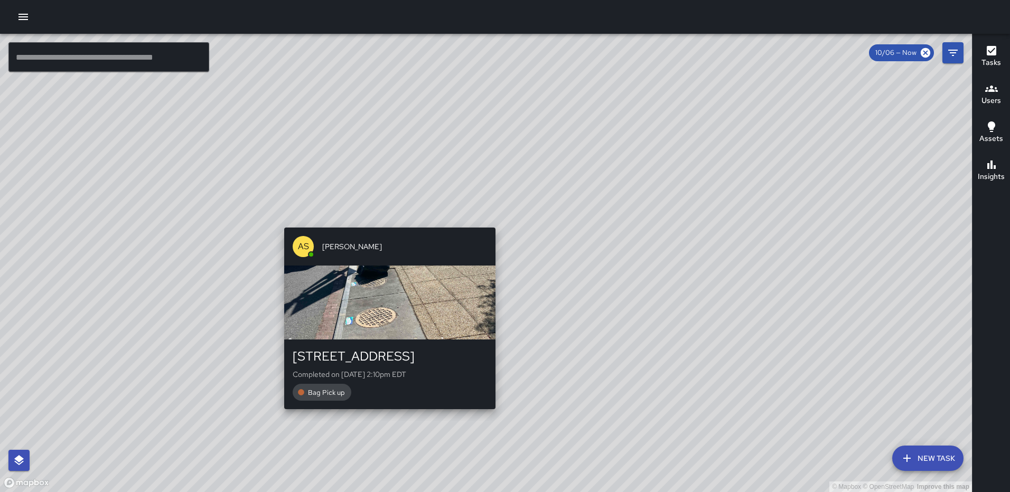
click at [490, 416] on div "© Mapbox © OpenStreetMap Improve this map AS Andre Smith 90 K Street Northeast …" at bounding box center [486, 263] width 972 height 459
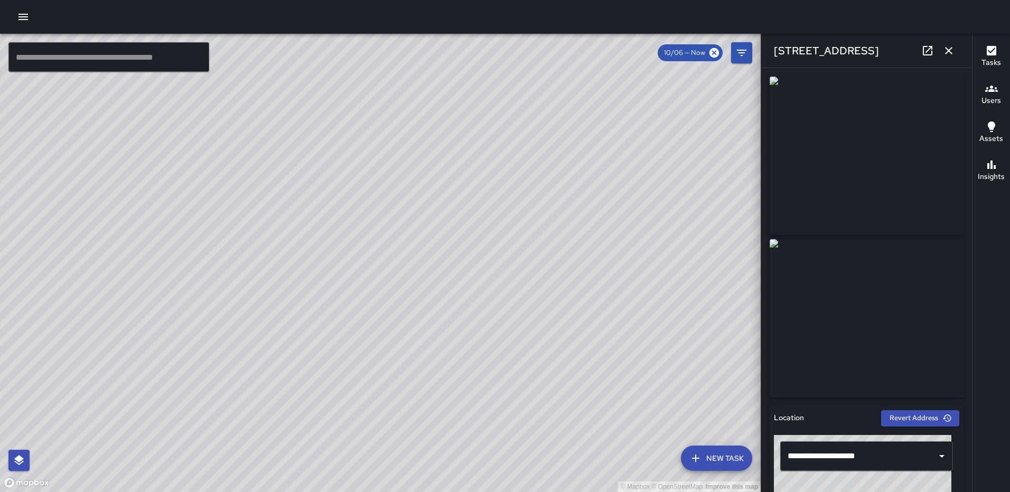
type input "**********"
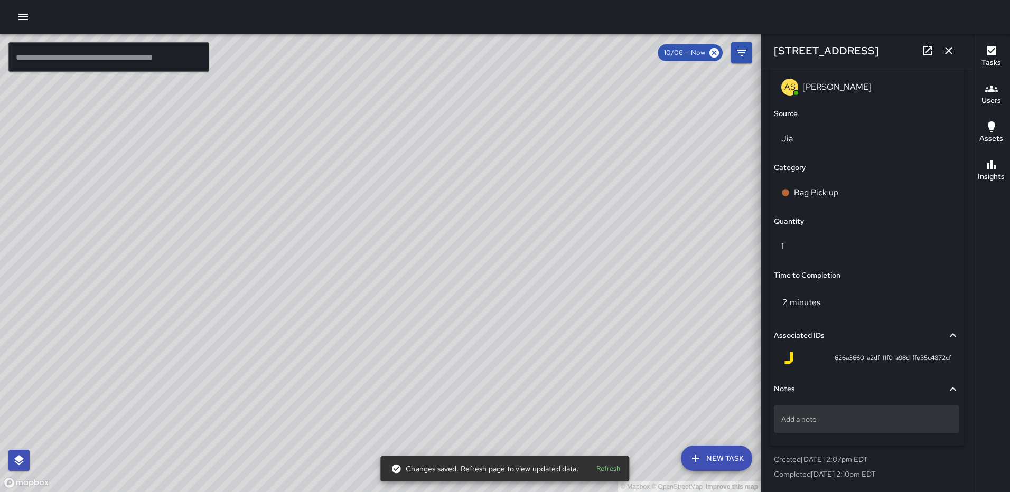
click at [848, 412] on div "Add a note" at bounding box center [866, 419] width 185 height 27
type textarea "*****"
click at [953, 46] on icon "button" at bounding box center [949, 50] width 13 height 13
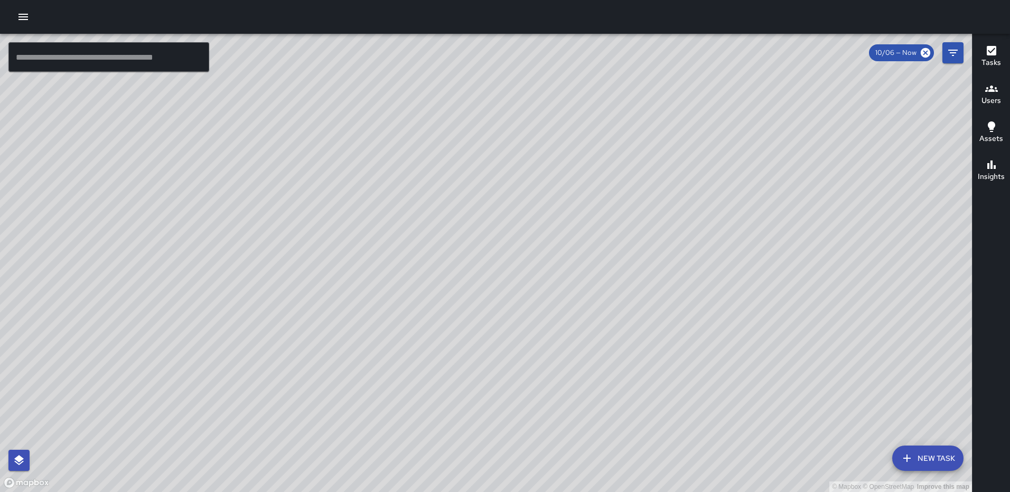
click at [475, 253] on div "© Mapbox © OpenStreetMap Improve this map AS Andre Smith 90 K Street Northeast …" at bounding box center [486, 263] width 972 height 459
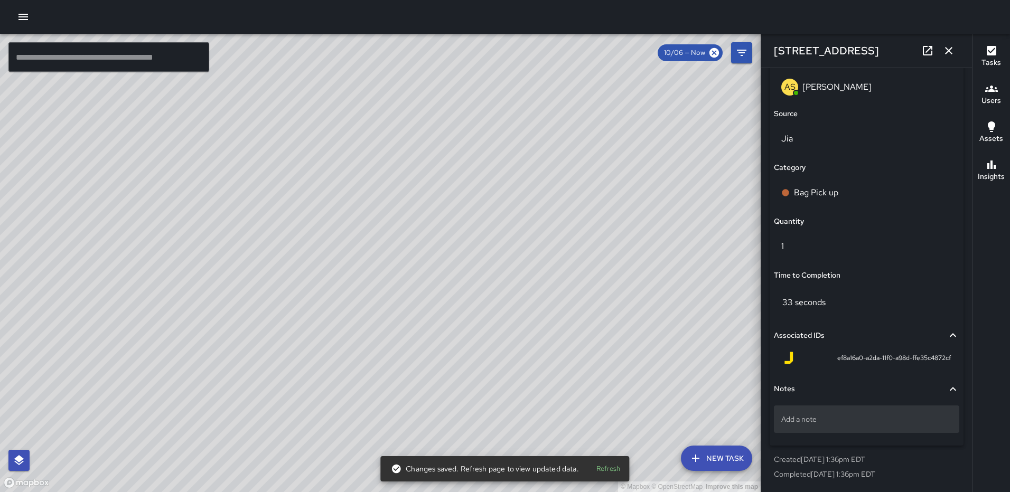
click at [859, 415] on p "Add a note" at bounding box center [867, 419] width 171 height 11
type textarea "**********"
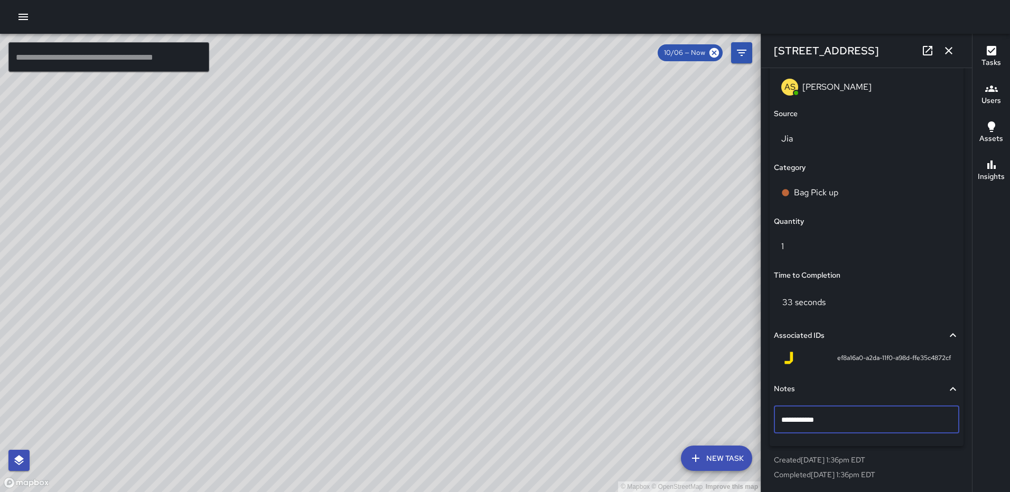
click at [952, 51] on icon "button" at bounding box center [949, 50] width 13 height 13
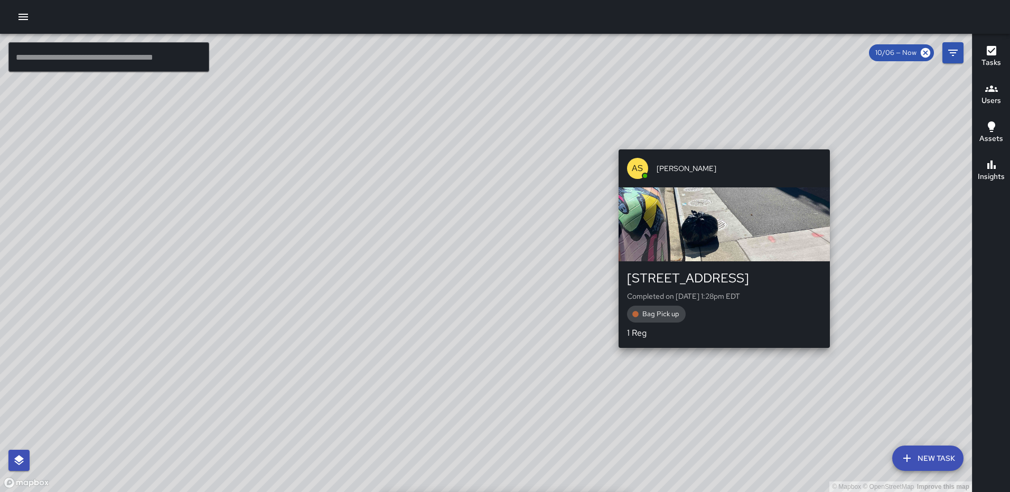
click at [825, 355] on div "© Mapbox © OpenStreetMap Improve this map AS Andre Smith 929 2nd Street Northea…" at bounding box center [486, 263] width 972 height 459
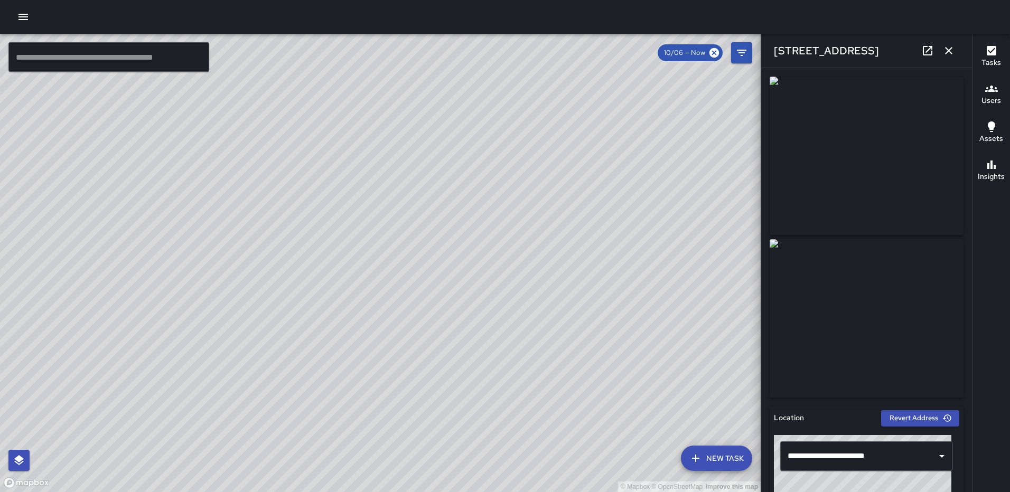
click at [952, 51] on icon "button" at bounding box center [949, 50] width 13 height 13
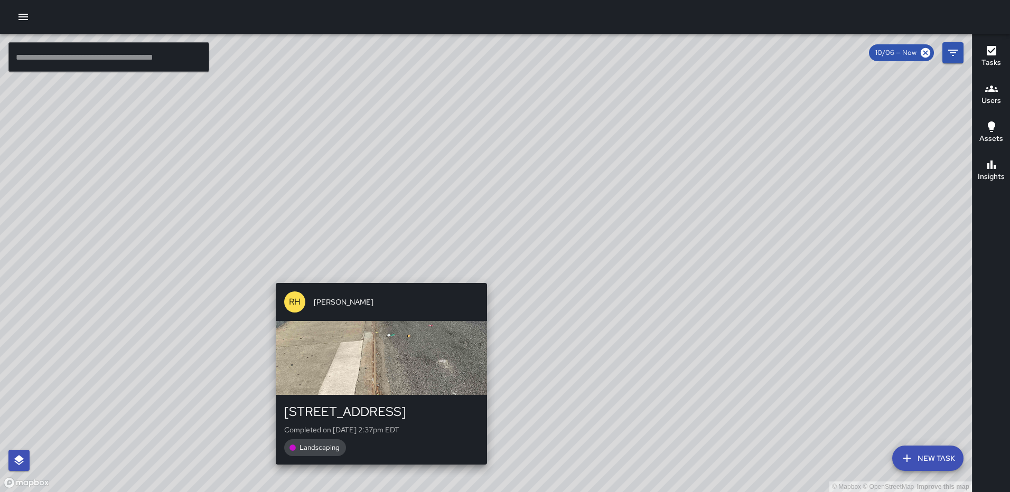
click at [377, 470] on div "© Mapbox © OpenStreetMap Improve this map RH Rasheed Hassan 105 H Street Northe…" at bounding box center [486, 263] width 972 height 459
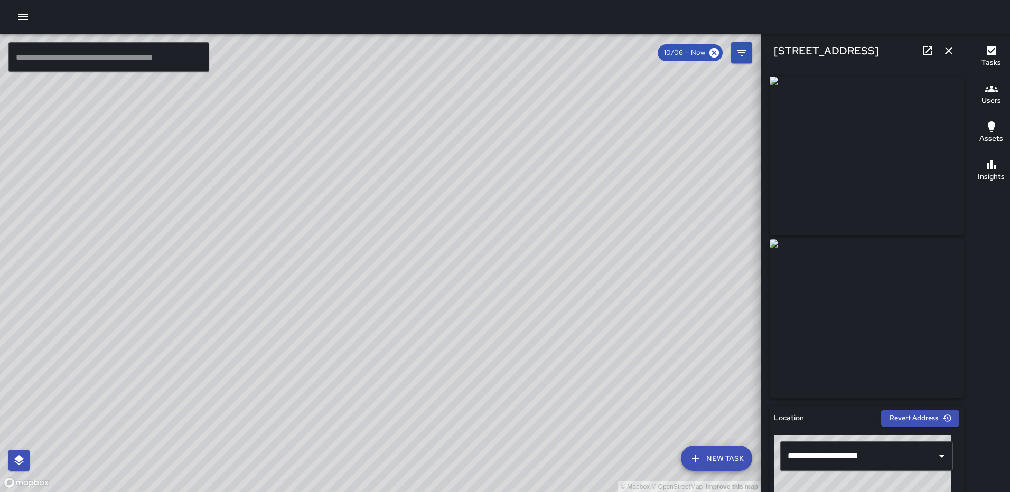
type input "**********"
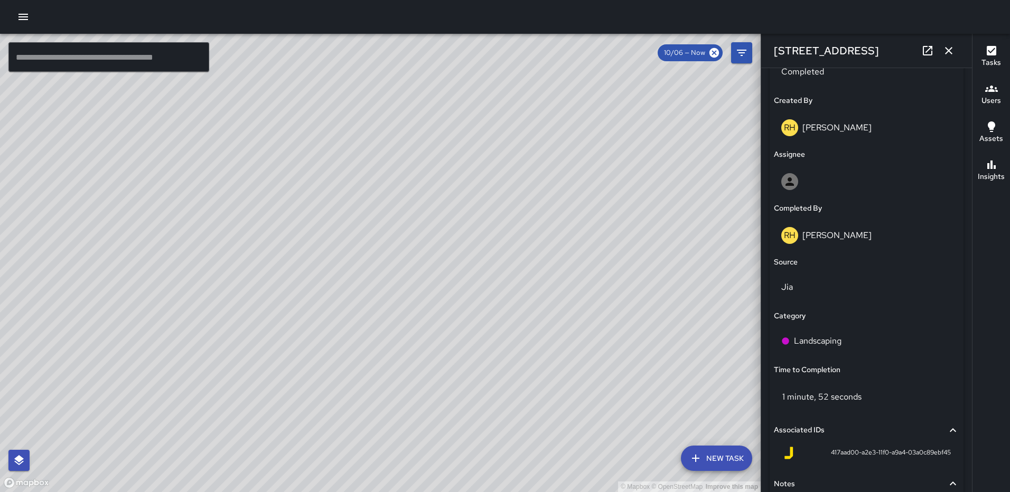
scroll to position [563, 0]
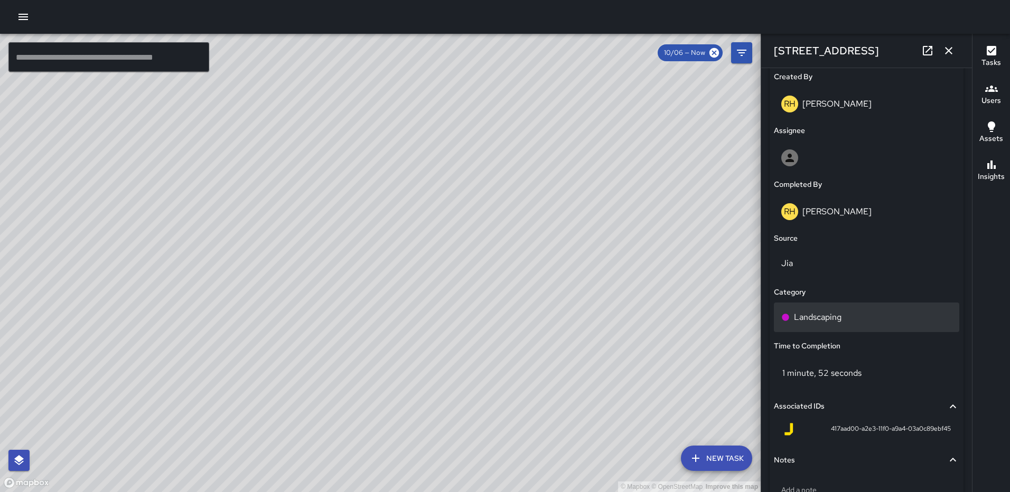
click at [864, 315] on div "Landscaping" at bounding box center [867, 317] width 171 height 13
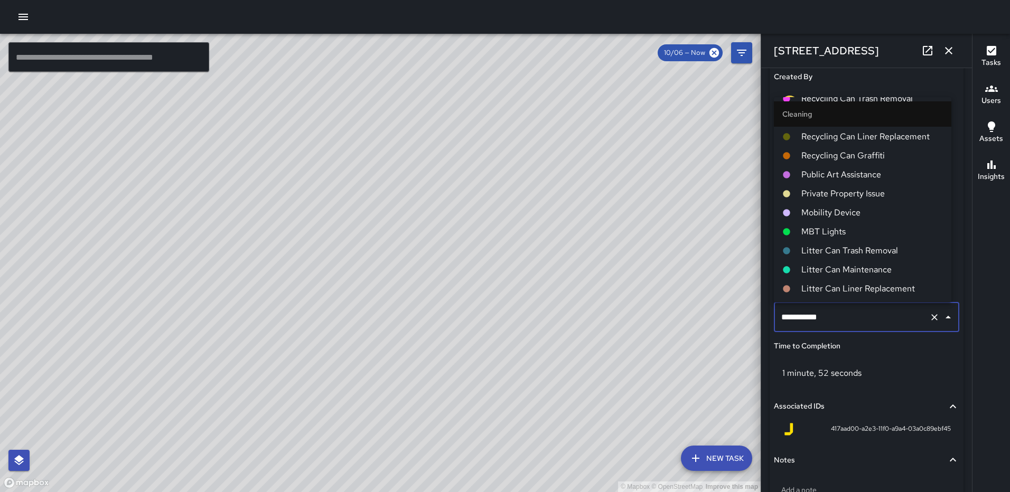
scroll to position [0, 0]
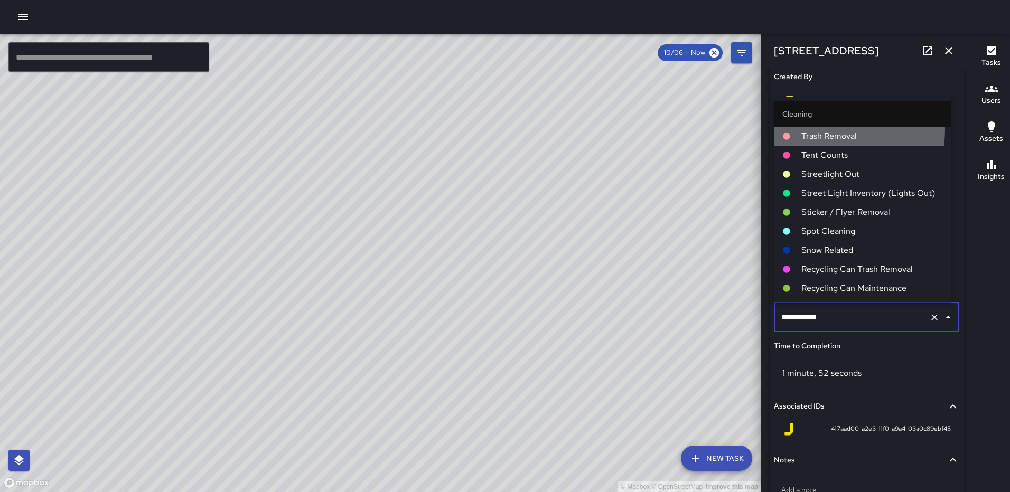
click at [830, 130] on span "Trash Removal" at bounding box center [873, 136] width 142 height 13
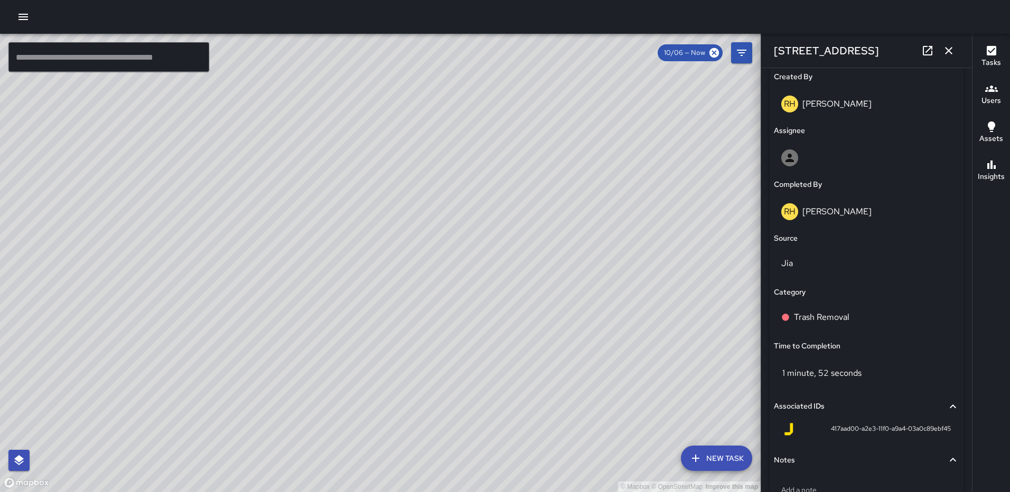
click at [949, 44] on icon "button" at bounding box center [949, 50] width 13 height 13
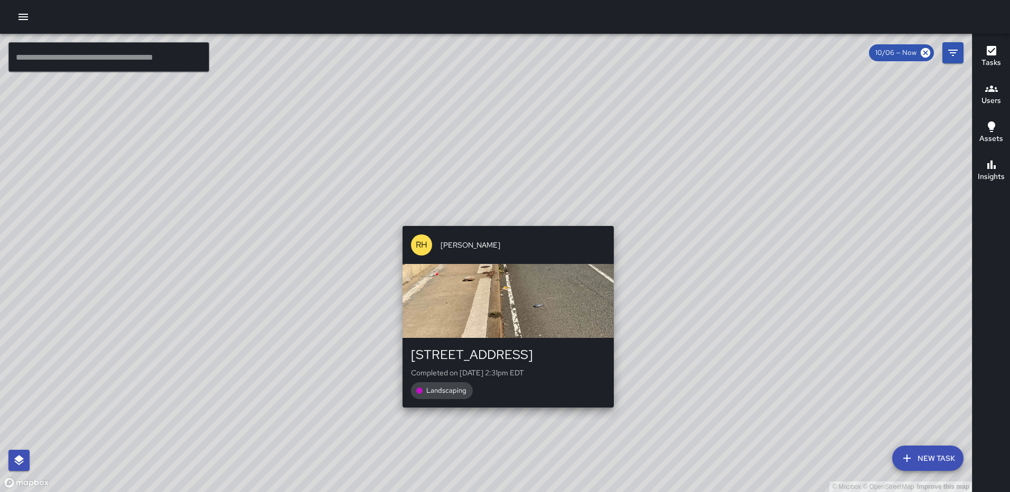
click at [504, 412] on div "RH Rasheed Hassan 105 H Street Northeast Completed on 10/6/2025, 2:31pm EDT Lan…" at bounding box center [508, 317] width 220 height 190
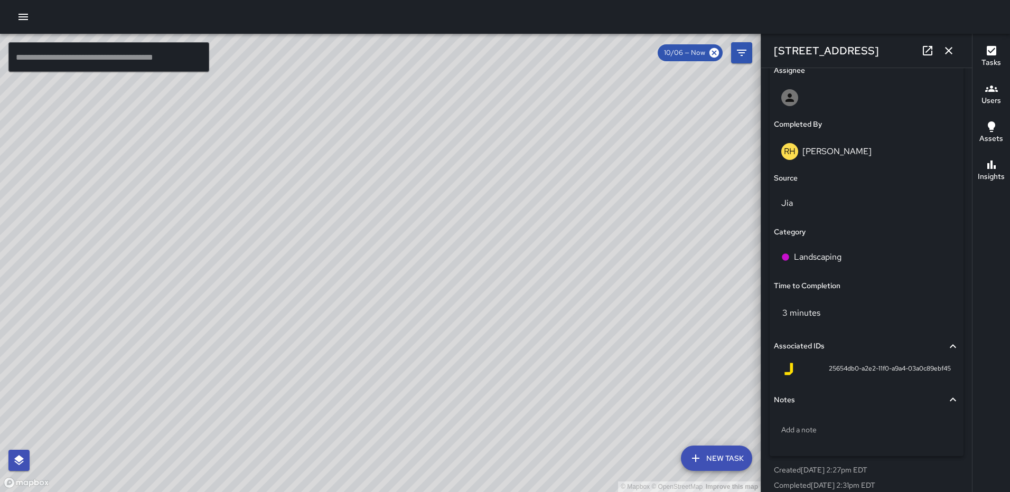
scroll to position [634, 0]
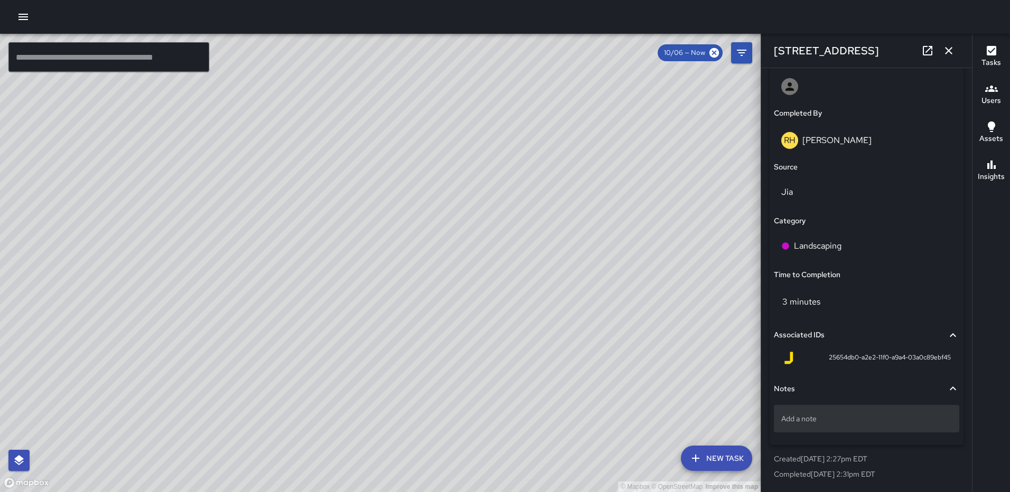
click at [874, 422] on p "Add a note" at bounding box center [867, 419] width 171 height 11
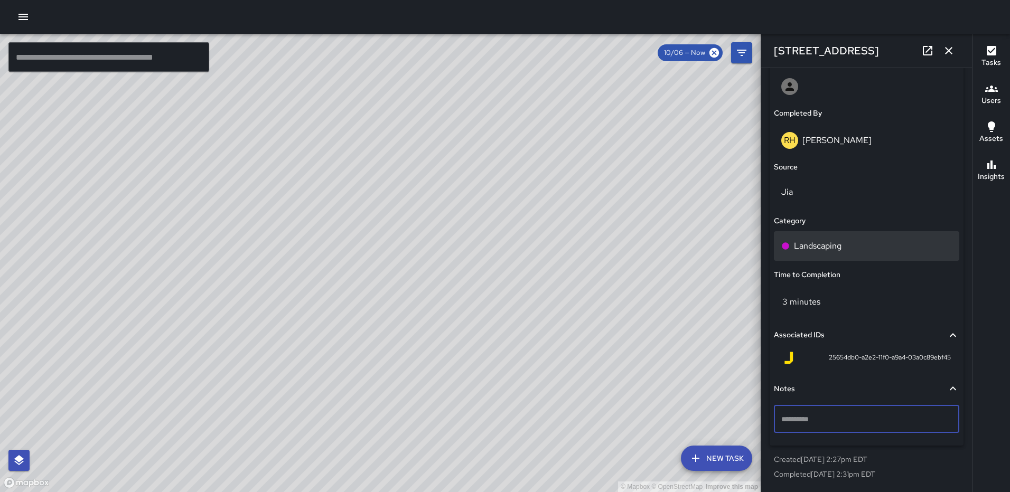
click at [841, 240] on p "Landscaping" at bounding box center [818, 246] width 48 height 13
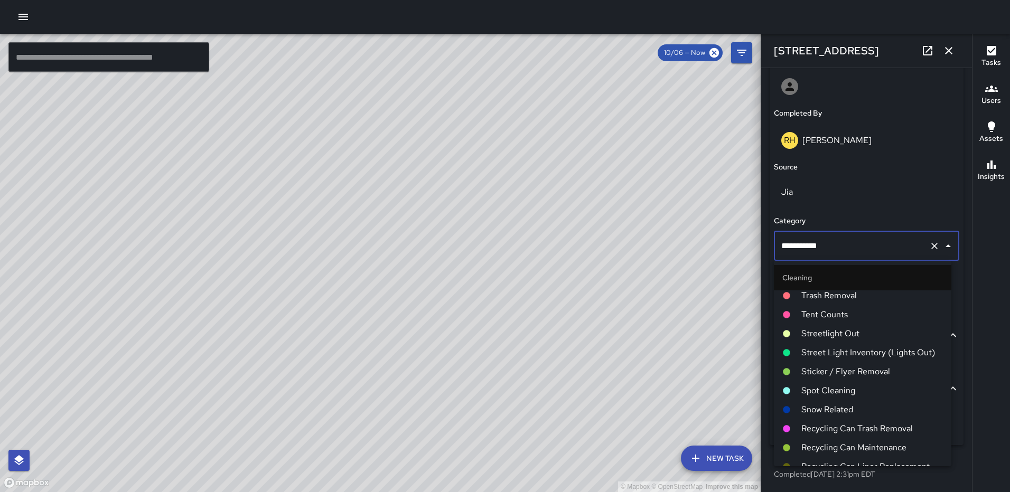
scroll to position [0, 0]
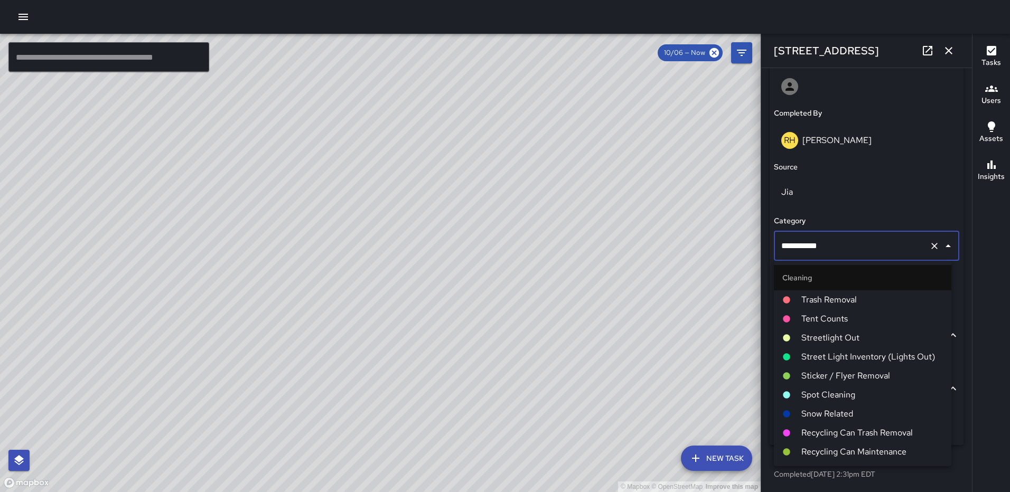
click at [845, 294] on span "Trash Removal" at bounding box center [873, 300] width 142 height 13
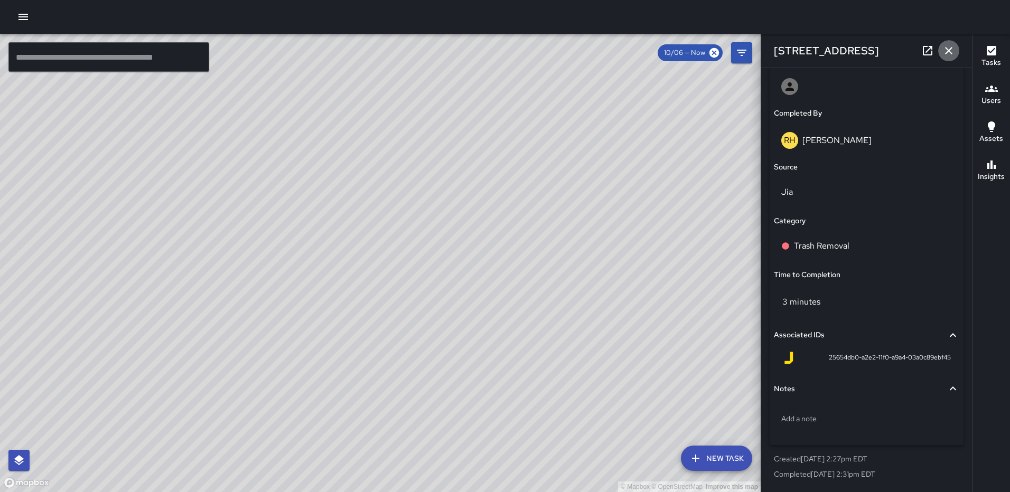
click at [951, 42] on button "button" at bounding box center [948, 50] width 21 height 21
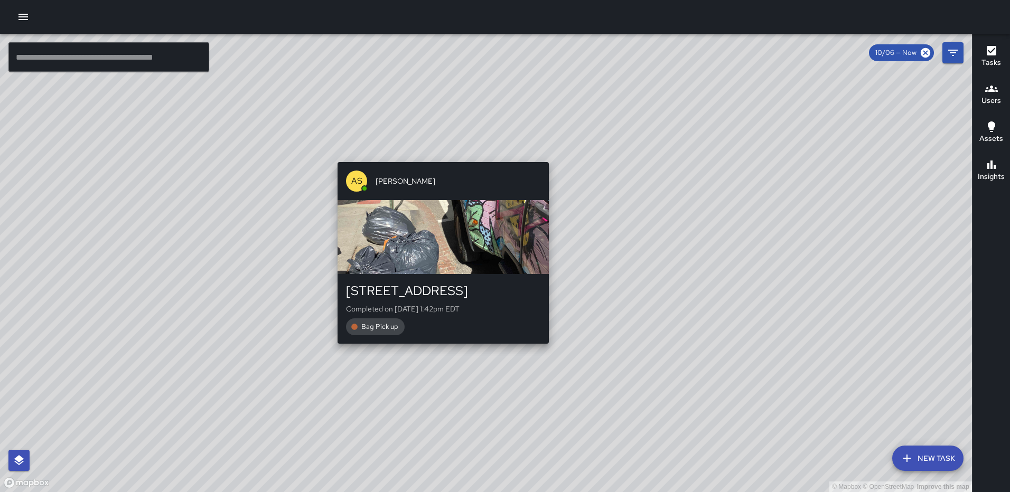
click at [438, 348] on div "AS Andre Smith 99 H Street Northeast Completed on 10/6/2025, 1:42pm EDT Bag Pic…" at bounding box center [443, 253] width 220 height 190
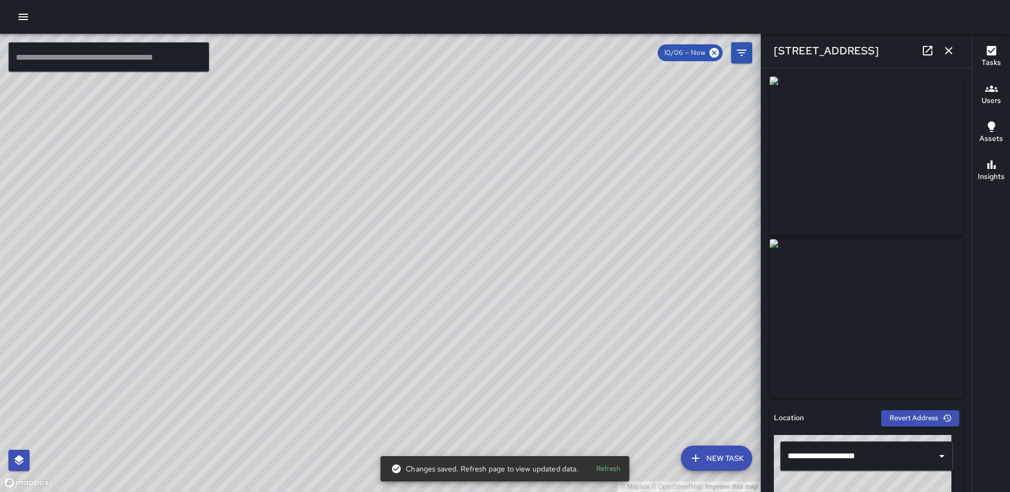
drag, startPoint x: 972, startPoint y: 123, endPoint x: 973, endPoint y: 451, distance: 328.2
click at [973, 456] on div "Tasks Users Assets Insights" at bounding box center [991, 263] width 38 height 459
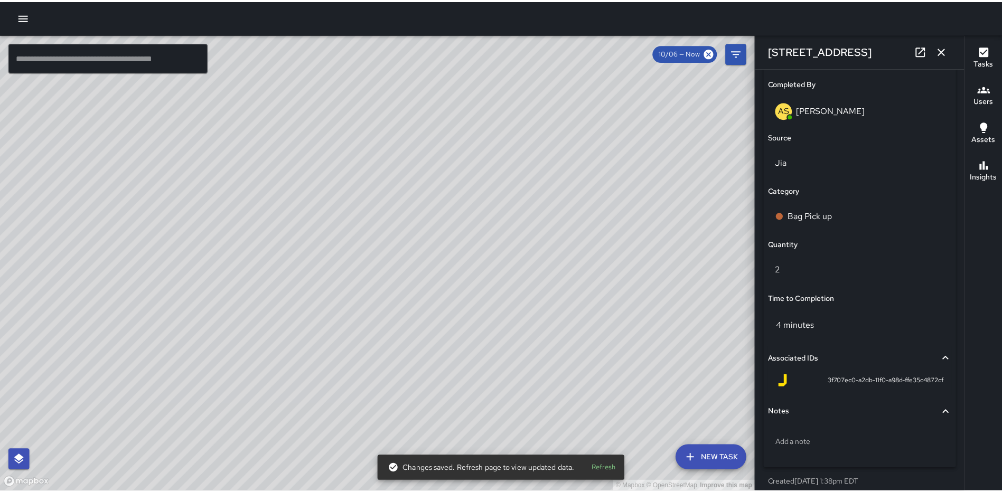
scroll to position [687, 0]
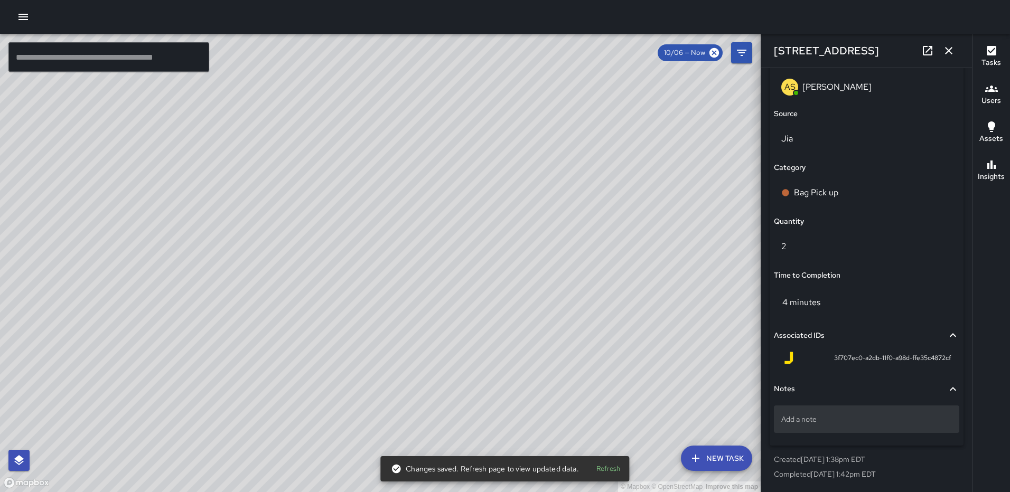
click at [839, 425] on p "Add a note" at bounding box center [867, 419] width 171 height 11
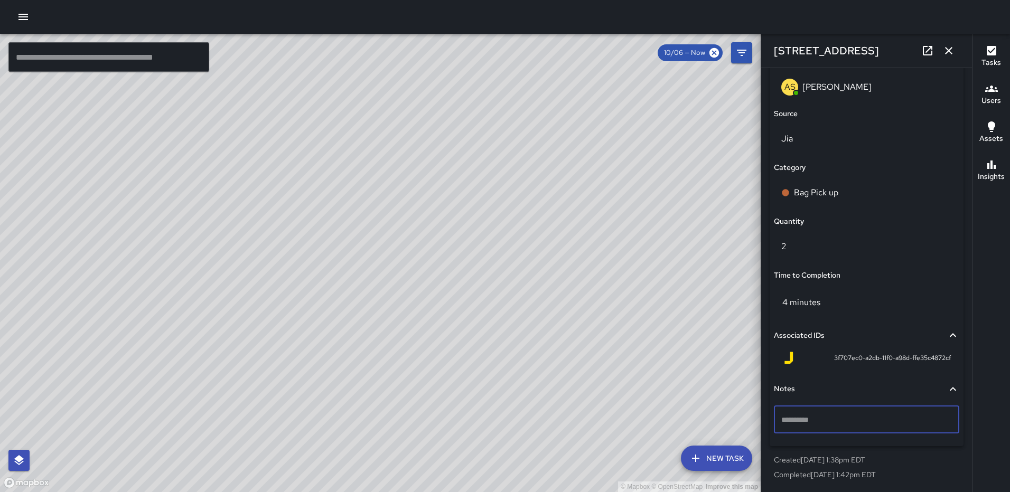
type textarea "*"
type textarea "*****"
click at [955, 49] on icon "button" at bounding box center [949, 50] width 13 height 13
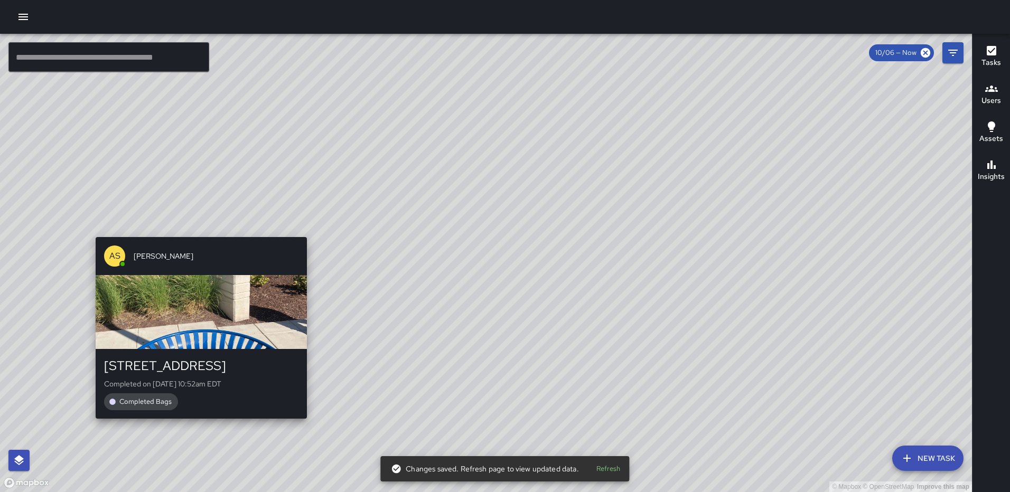
click at [91, 231] on div "© Mapbox © OpenStreetMap Improve this map AS Andre Smith 91 H Street Northwest …" at bounding box center [486, 263] width 972 height 459
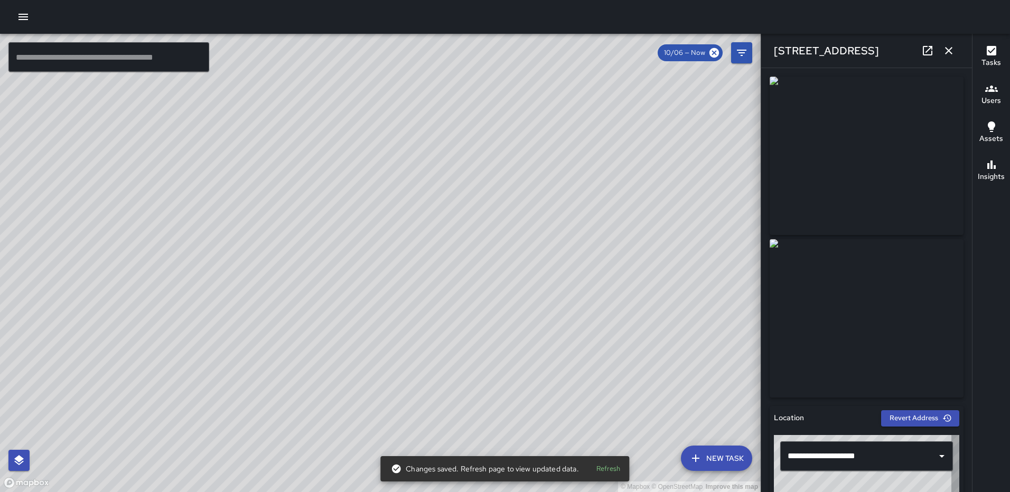
type input "**********"
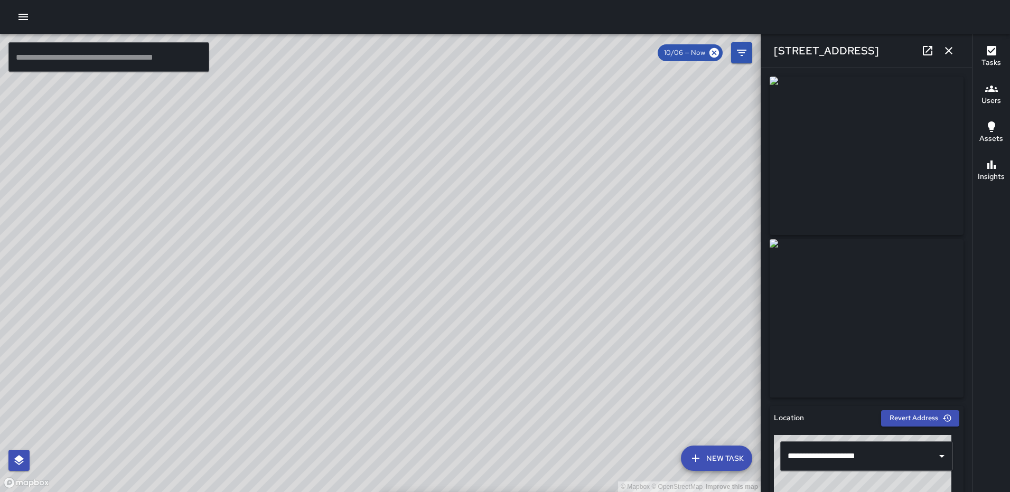
click at [945, 55] on icon "button" at bounding box center [949, 50] width 13 height 13
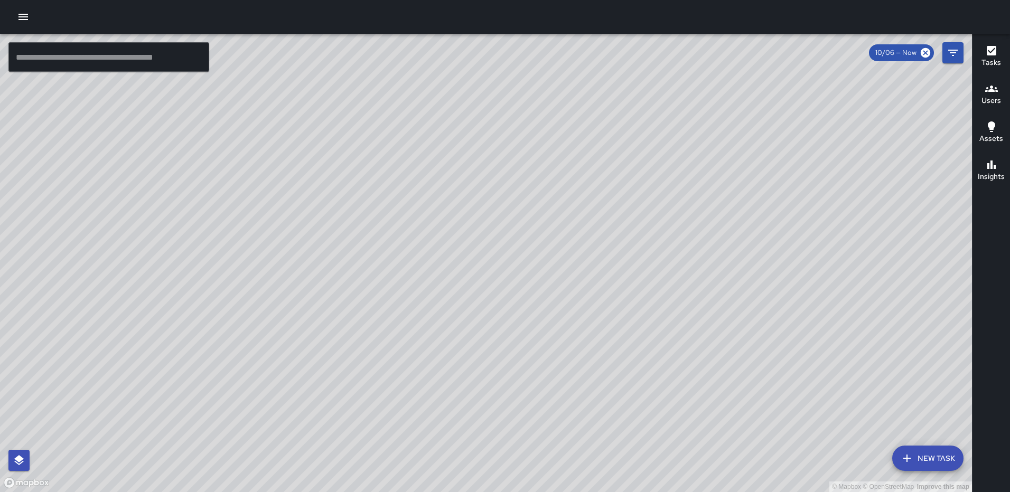
drag, startPoint x: 731, startPoint y: 397, endPoint x: 636, endPoint y: 281, distance: 150.2
click at [637, 281] on div "© Mapbox © OpenStreetMap Improve this map" at bounding box center [486, 263] width 972 height 459
drag, startPoint x: 763, startPoint y: 244, endPoint x: 551, endPoint y: 285, distance: 215.9
click at [539, 295] on div "© Mapbox © OpenStreetMap Improve this map" at bounding box center [486, 263] width 972 height 459
click at [986, 50] on icon "button" at bounding box center [992, 50] width 13 height 13
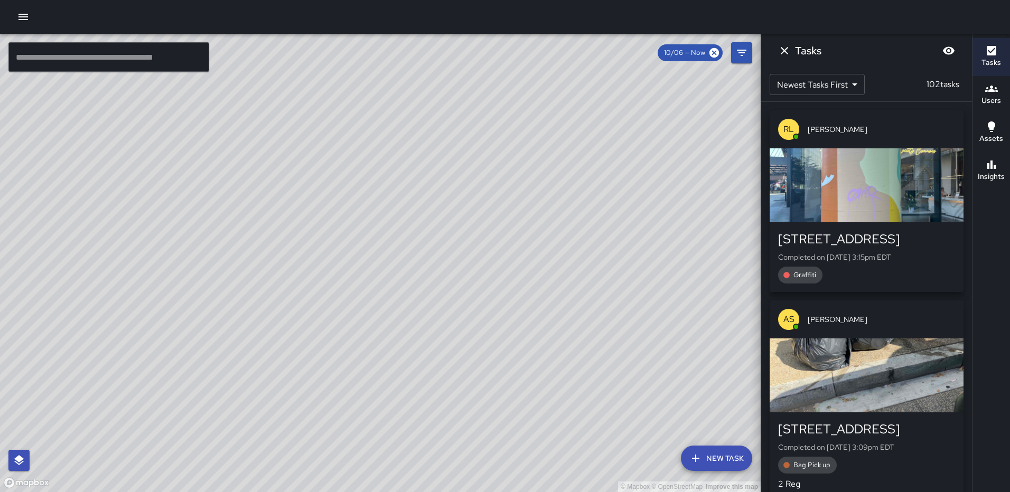
click at [990, 94] on icon "button" at bounding box center [992, 88] width 13 height 13
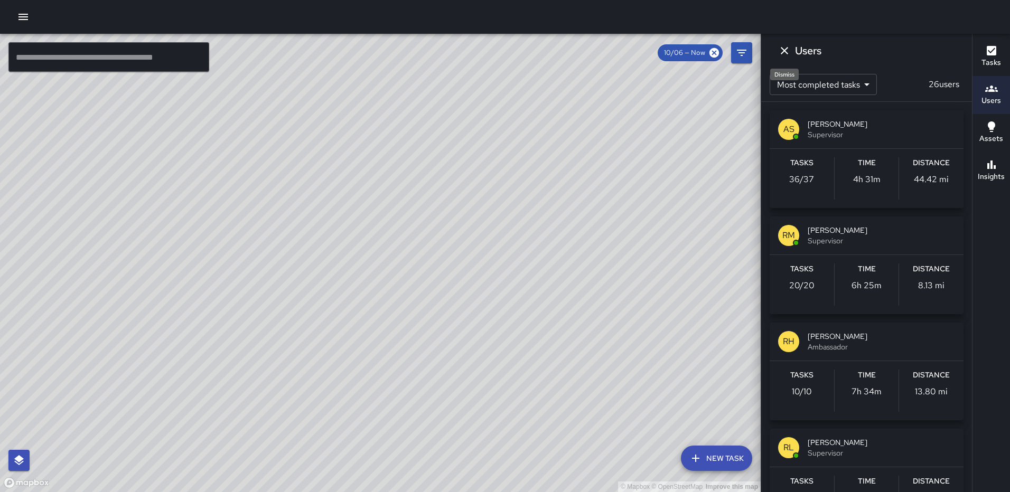
click at [781, 52] on icon "Dismiss" at bounding box center [784, 50] width 13 height 13
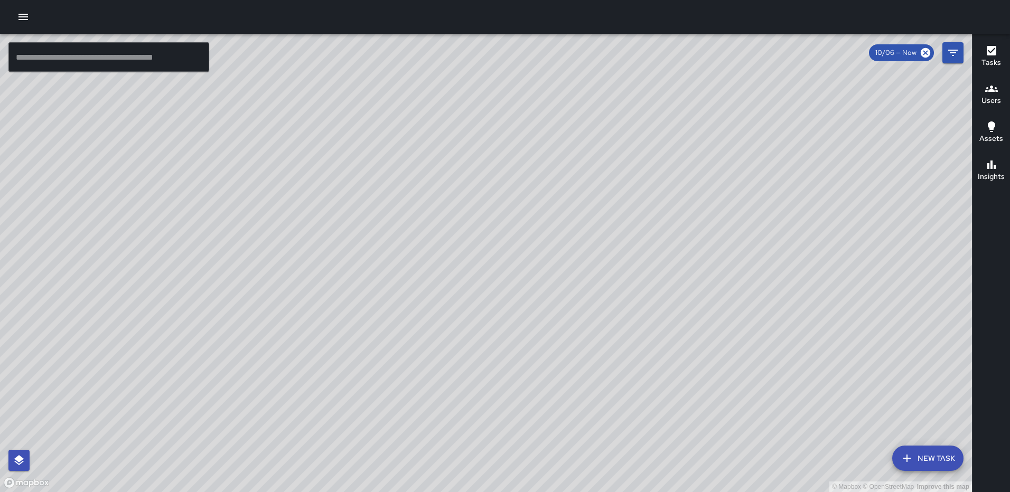
click at [14, 14] on button "button" at bounding box center [23, 16] width 21 height 21
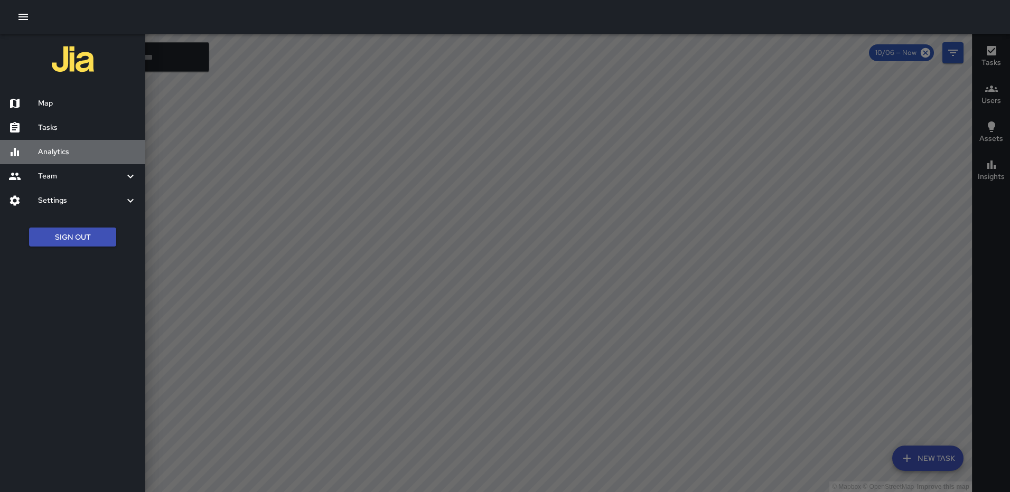
click at [72, 147] on h6 "Analytics" at bounding box center [87, 152] width 99 height 12
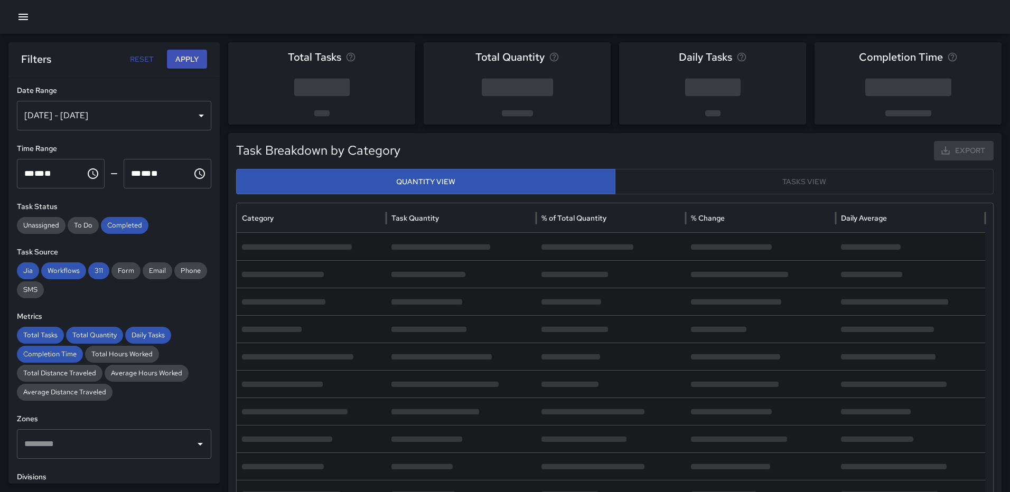
click at [193, 119] on div "Sep 30, 2025 - Oct 06, 2025" at bounding box center [114, 116] width 194 height 30
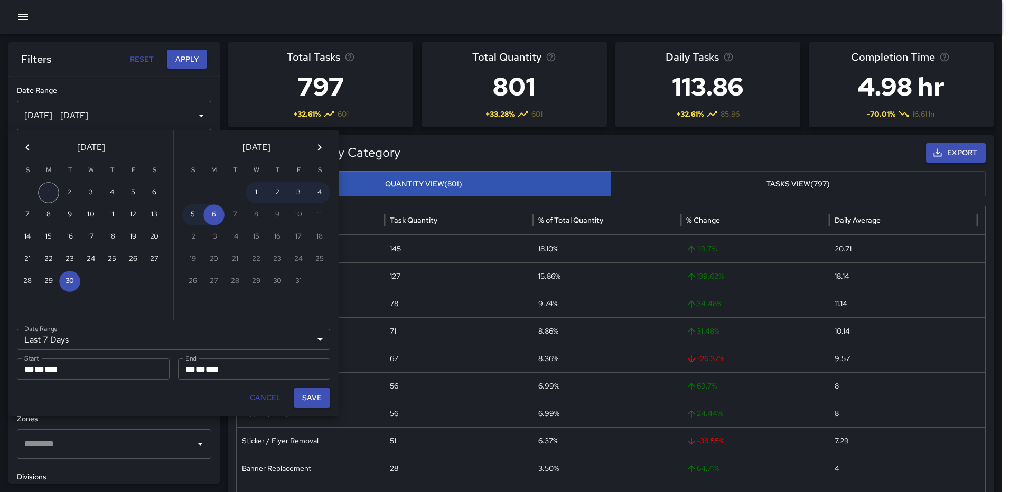
click at [48, 188] on button "1" at bounding box center [48, 192] width 21 height 21
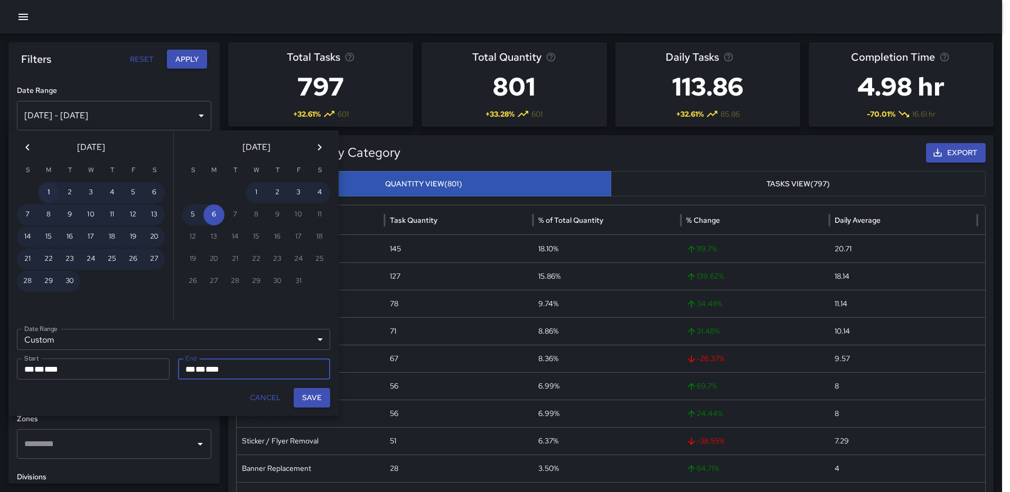
type input "******"
type input "**********"
click at [318, 397] on button "Save" at bounding box center [312, 398] width 36 height 20
type input "**********"
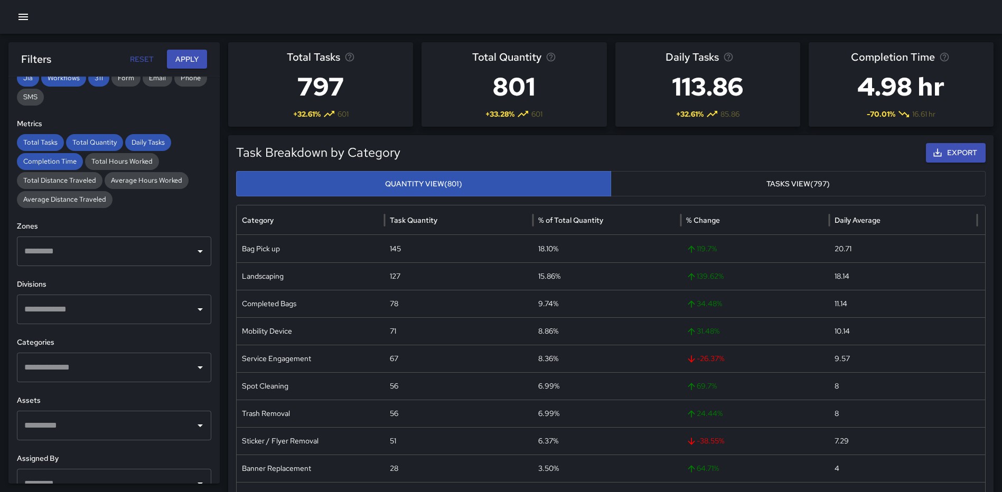
scroll to position [211, 0]
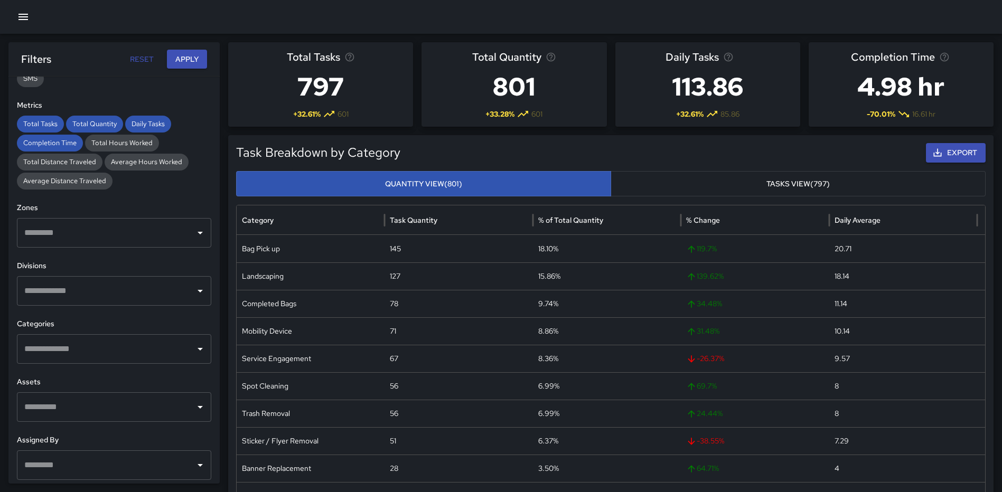
click at [103, 349] on input "text" at bounding box center [106, 349] width 169 height 20
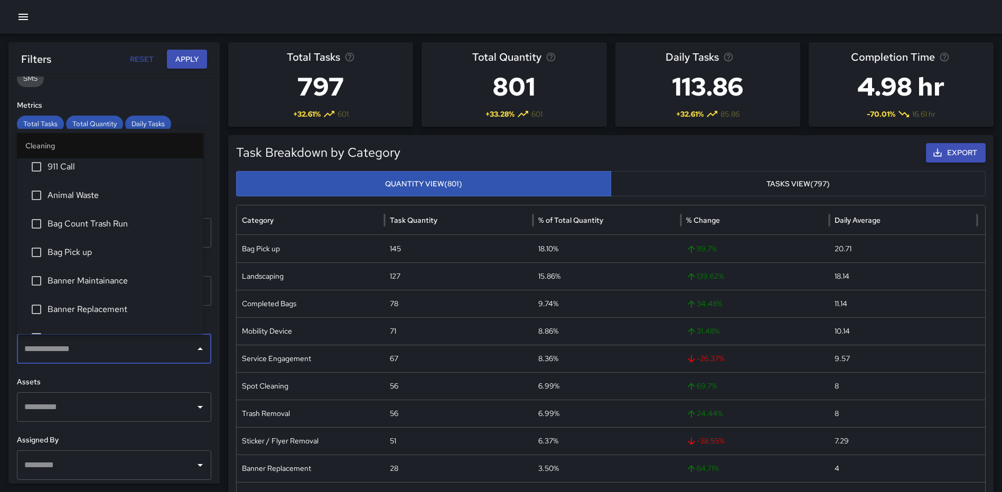
scroll to position [53, 0]
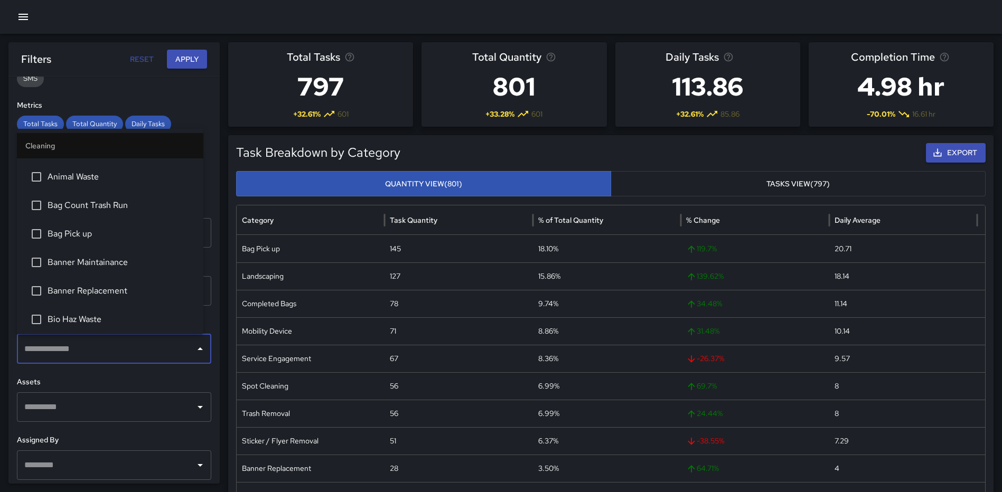
click at [107, 286] on span "Banner Replacement" at bounding box center [121, 291] width 147 height 13
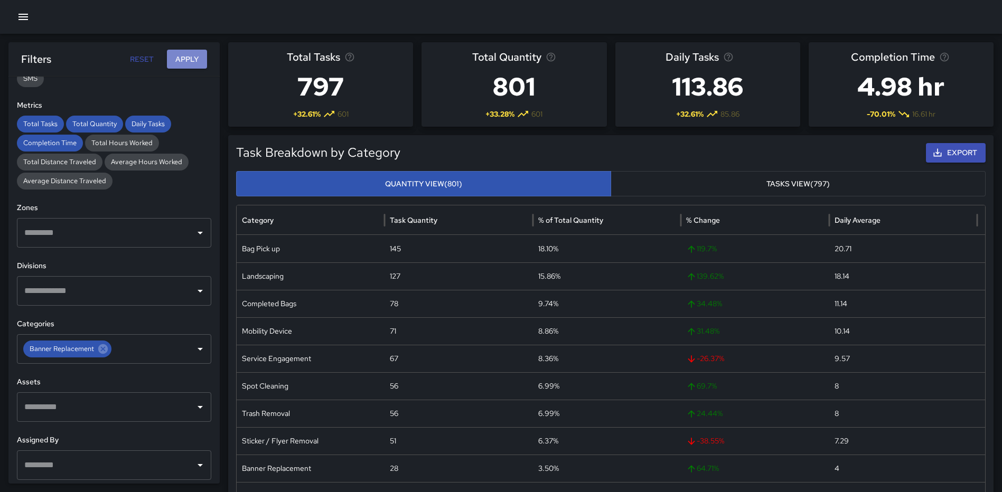
click at [191, 52] on button "Apply" at bounding box center [187, 60] width 40 height 20
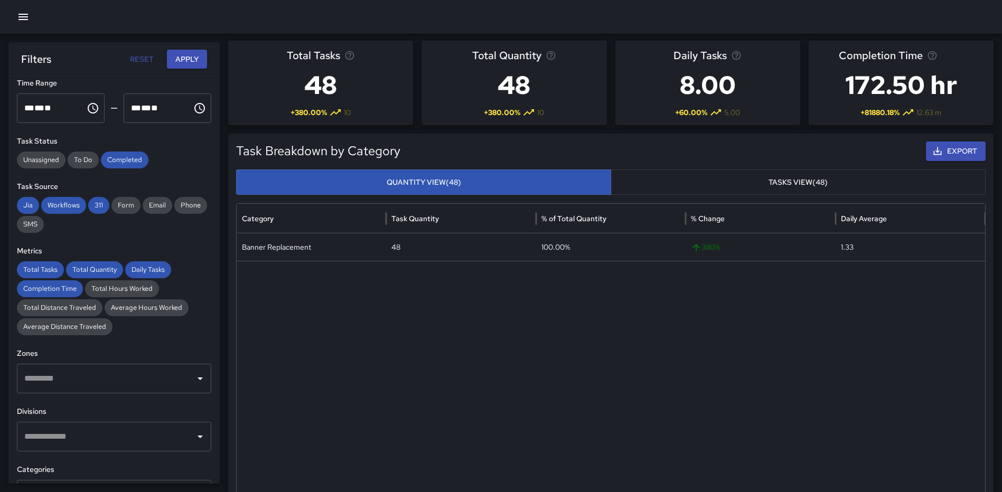
scroll to position [0, 0]
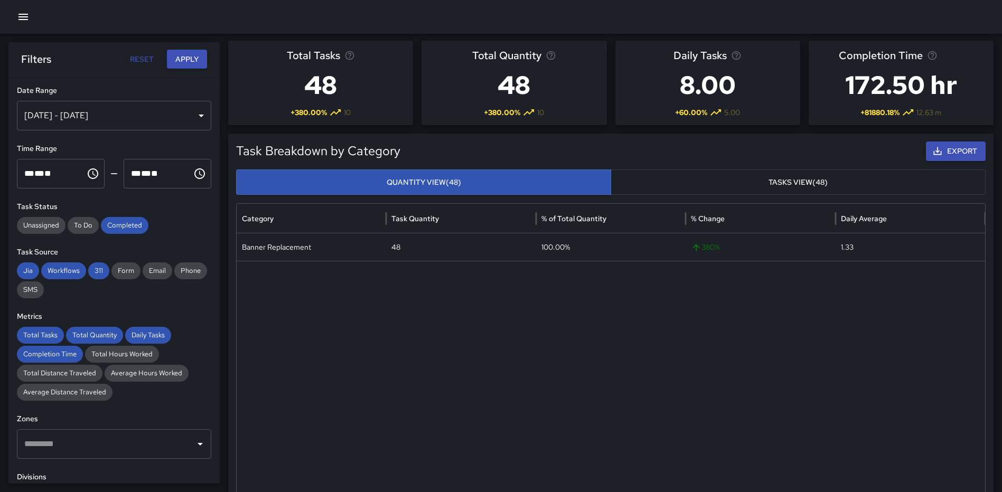
click at [188, 112] on div "Sep 01, 2025 - Oct 06, 2025" at bounding box center [114, 116] width 194 height 30
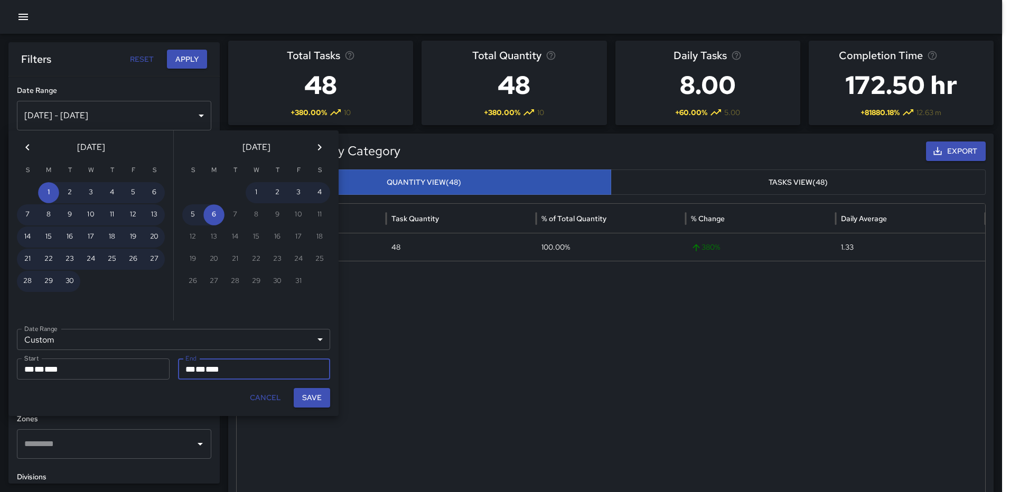
click at [29, 150] on icon "Previous month" at bounding box center [27, 147] width 13 height 13
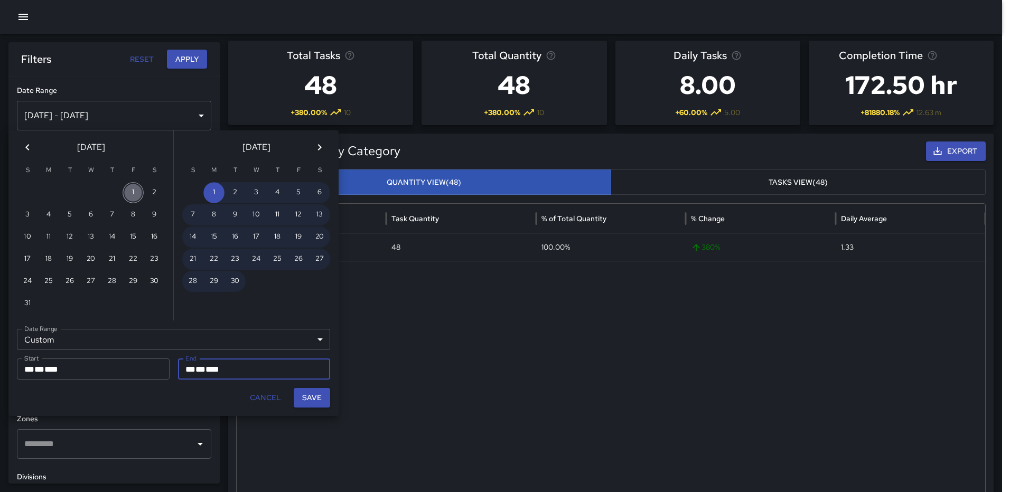
click at [129, 194] on button "1" at bounding box center [133, 192] width 21 height 21
type input "**********"
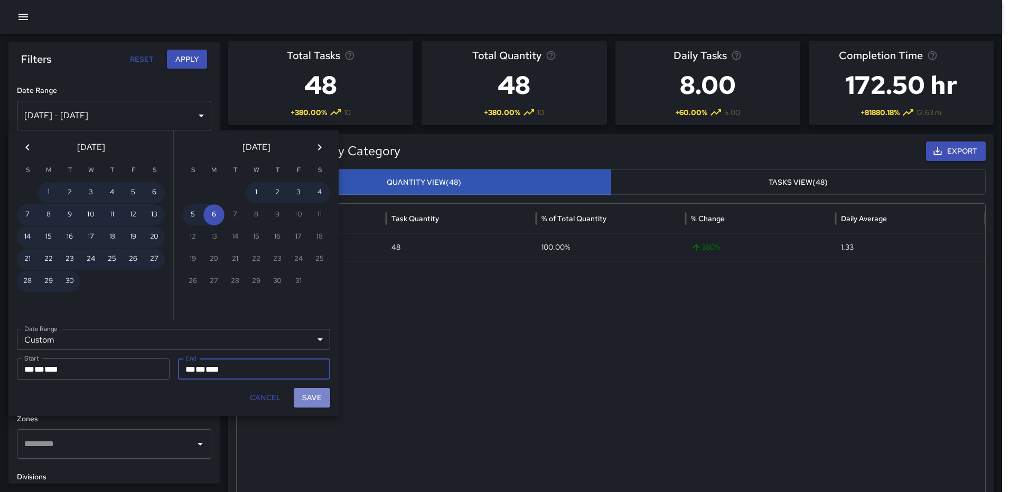
click at [308, 398] on button "Save" at bounding box center [312, 398] width 36 height 20
type input "**********"
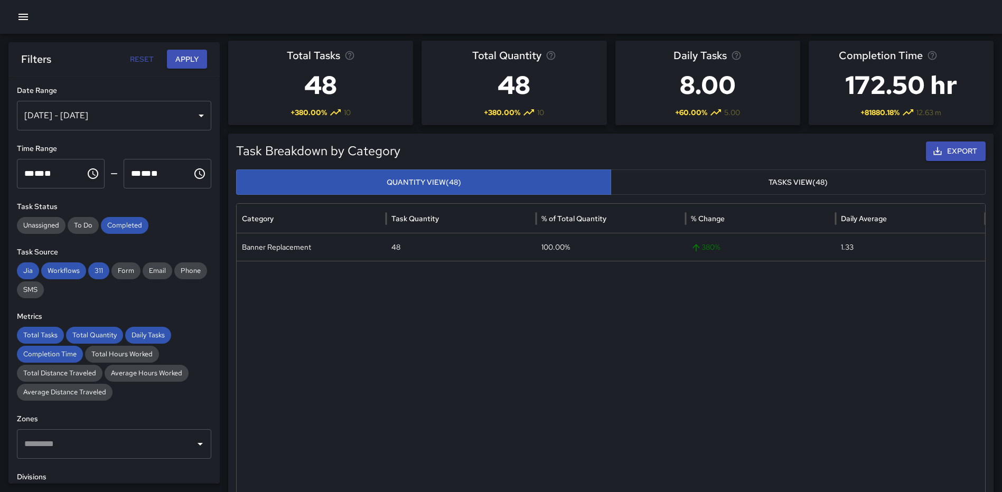
click at [185, 52] on button "Apply" at bounding box center [187, 60] width 40 height 20
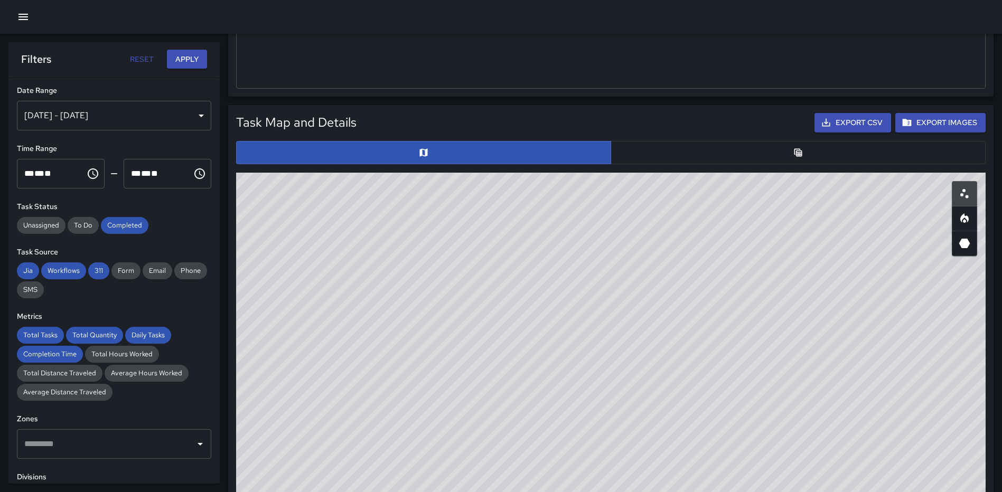
scroll to position [492, 0]
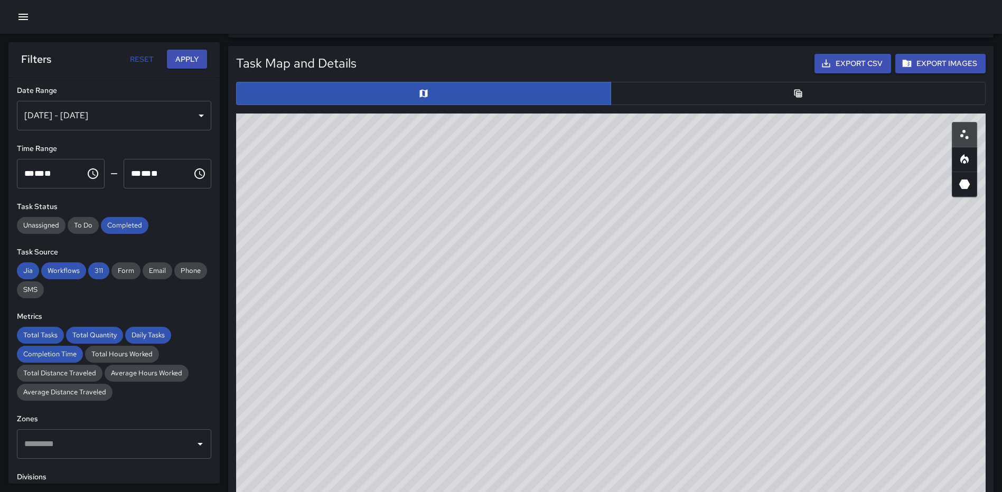
drag, startPoint x: 599, startPoint y: 245, endPoint x: 615, endPoint y: 229, distance: 22.0
click at [600, 276] on div "© Mapbox © OpenStreetMap Improve this map" at bounding box center [611, 325] width 750 height 423
click at [806, 88] on button "button" at bounding box center [798, 93] width 375 height 23
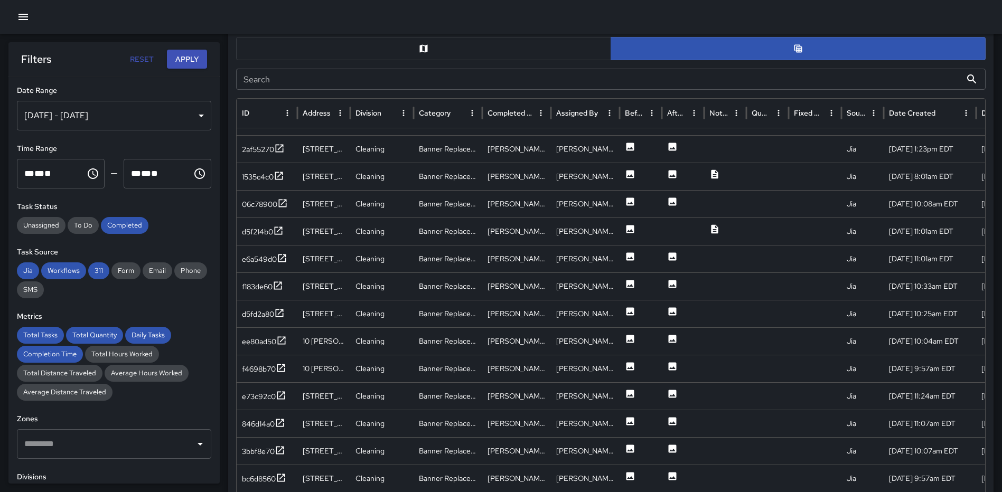
scroll to position [598, 0]
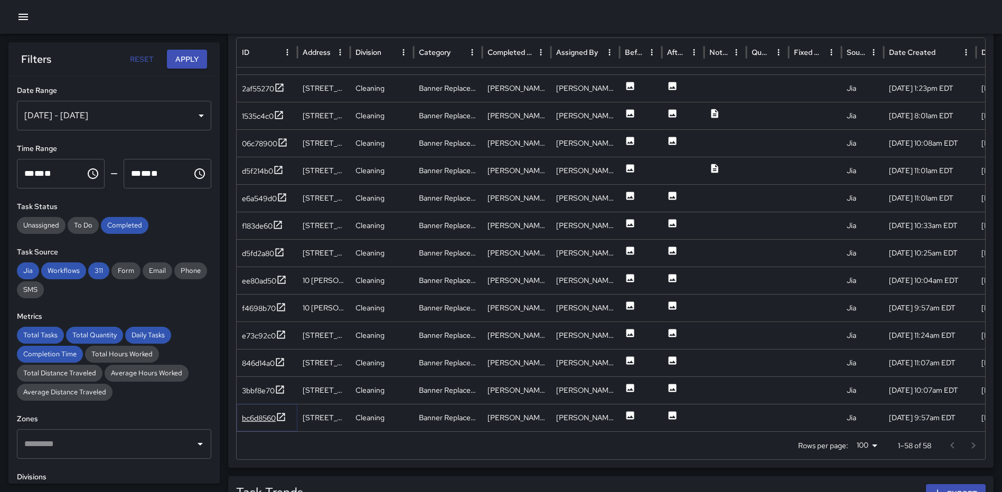
click at [282, 414] on icon at bounding box center [281, 417] width 11 height 11
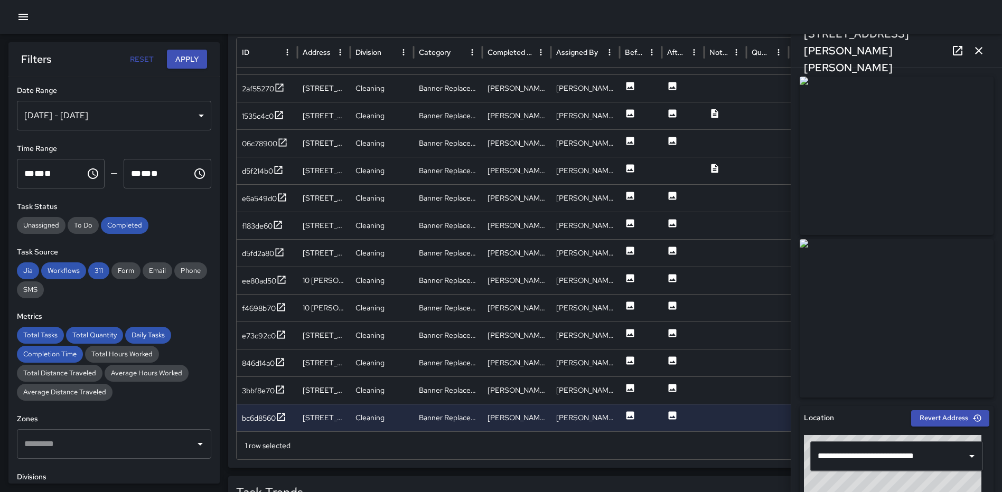
click at [979, 49] on icon "button" at bounding box center [979, 50] width 13 height 13
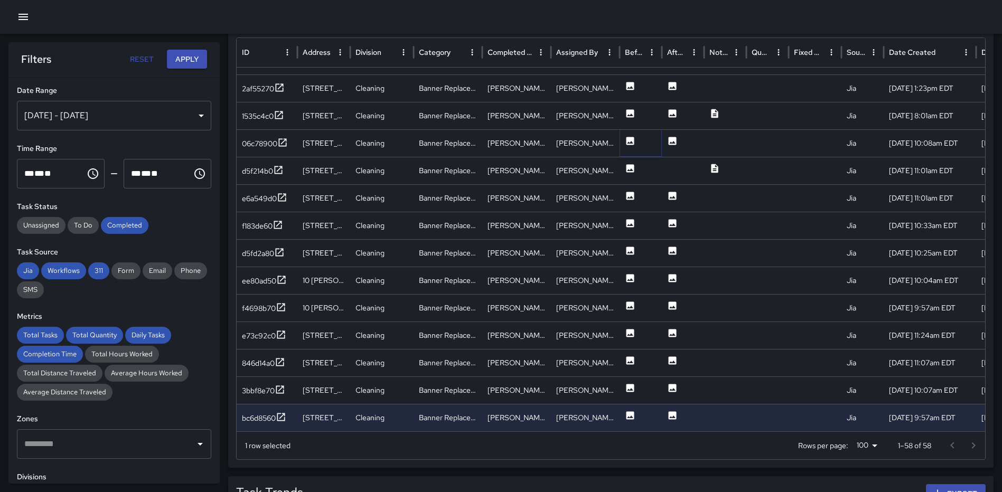
click at [631, 138] on icon at bounding box center [631, 141] width 8 height 8
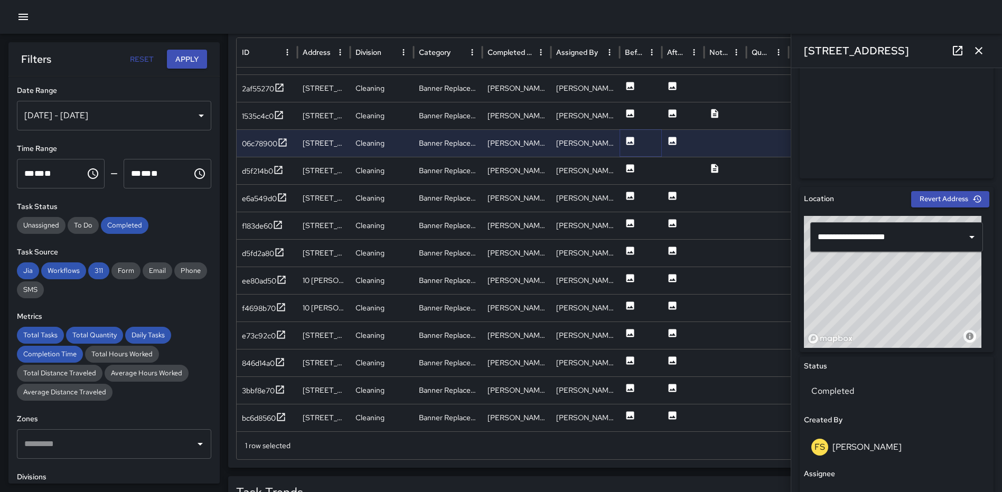
scroll to position [221, 0]
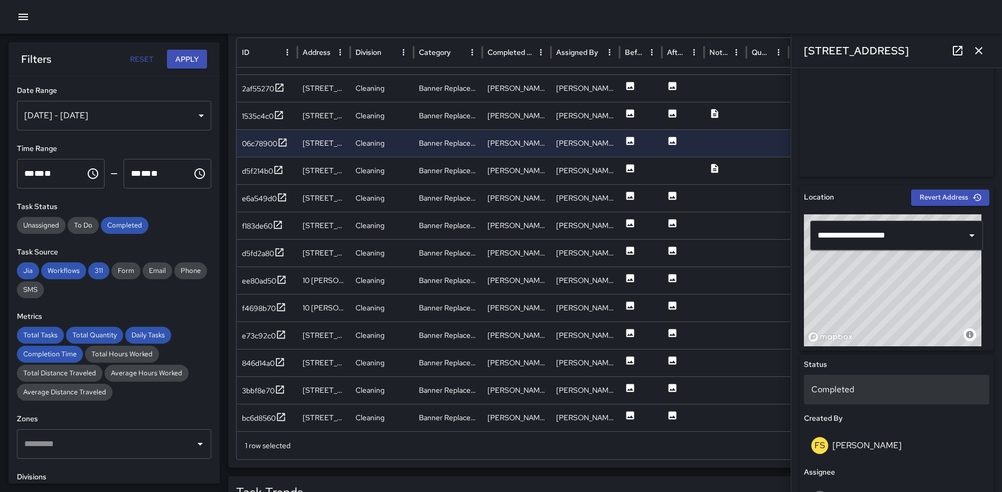
click at [894, 386] on p "Completed" at bounding box center [897, 390] width 171 height 13
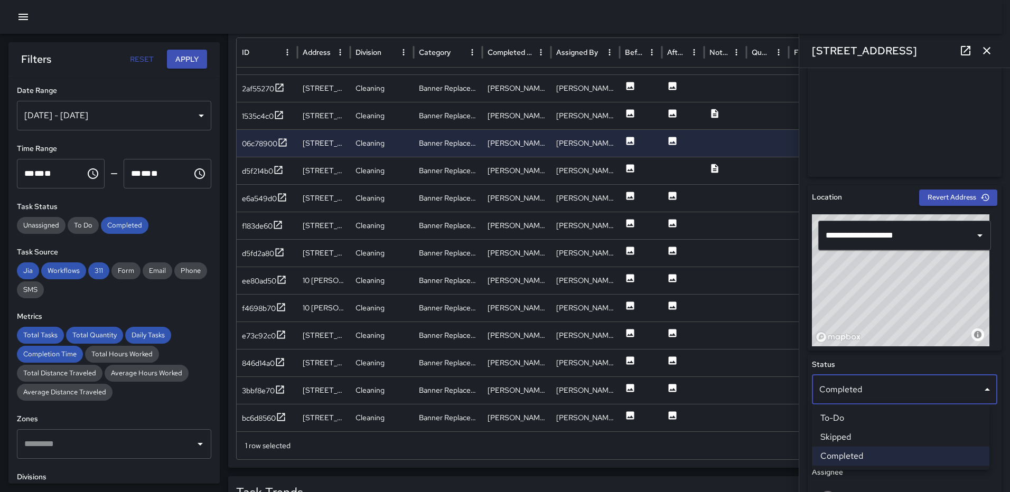
click at [865, 435] on li "Skipped" at bounding box center [901, 437] width 178 height 19
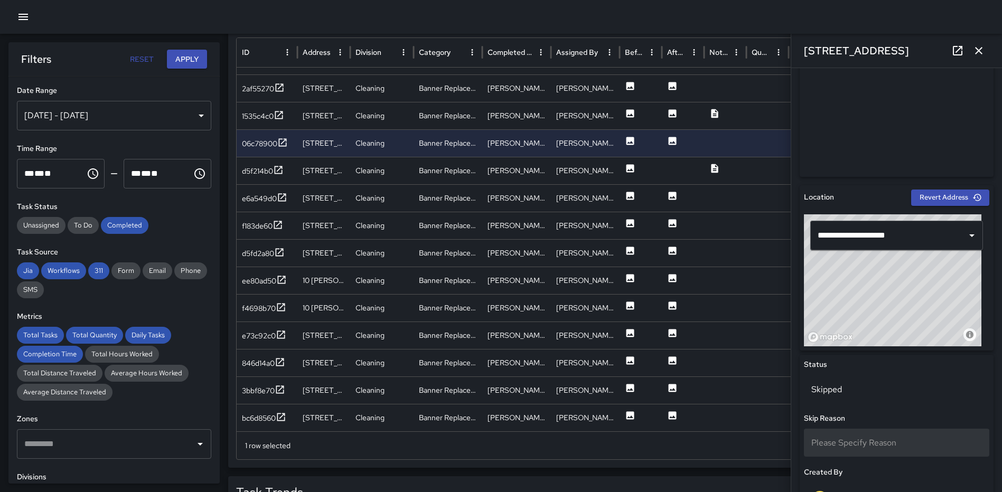
click at [846, 440] on span "Please Specify Reason" at bounding box center [854, 443] width 85 height 11
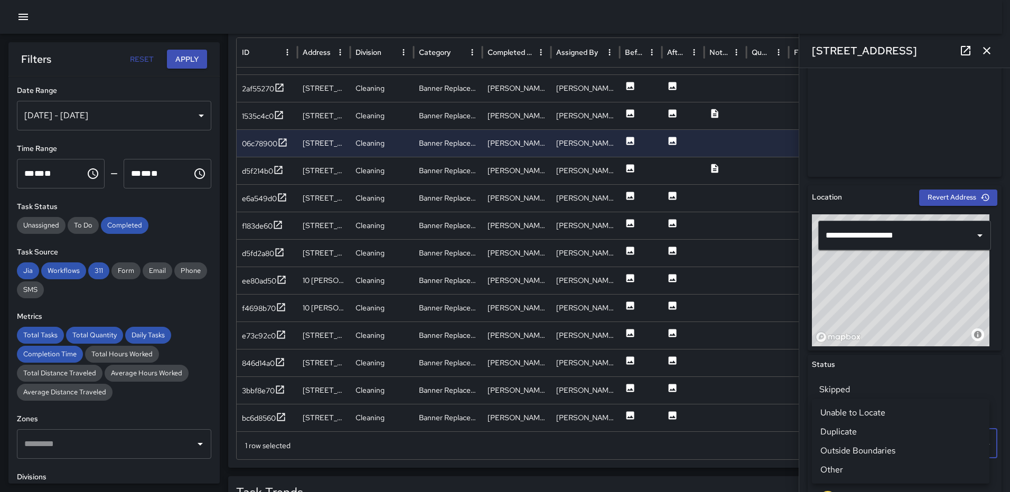
click at [848, 424] on li "Duplicate" at bounding box center [901, 432] width 178 height 19
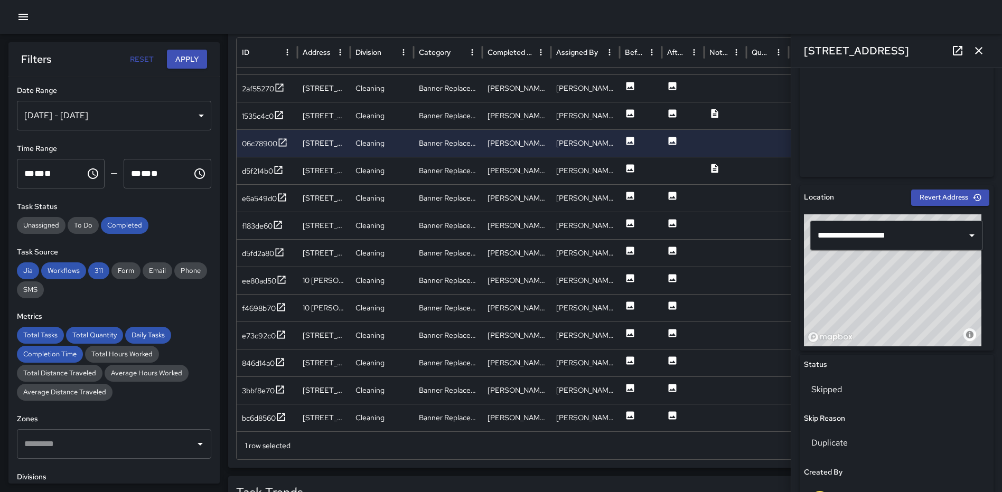
click at [972, 48] on button "button" at bounding box center [979, 50] width 21 height 21
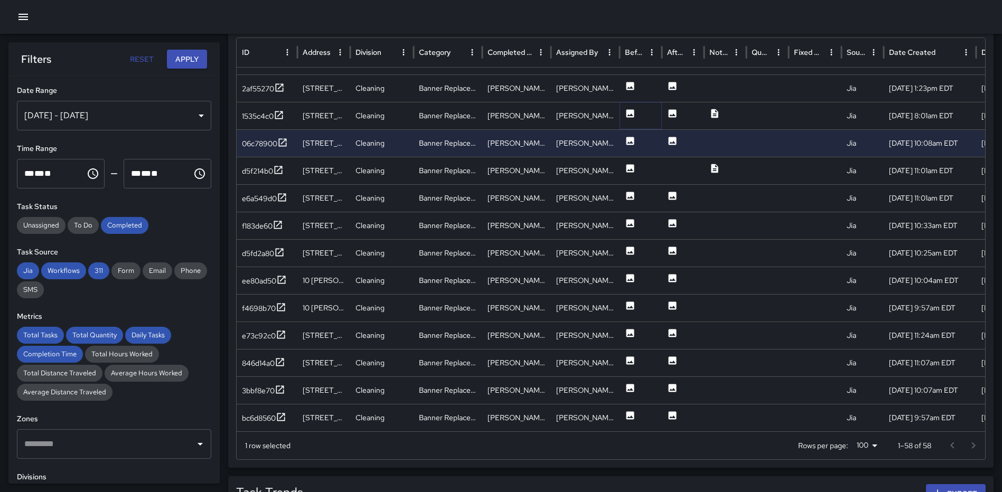
click at [628, 111] on icon at bounding box center [631, 113] width 8 height 8
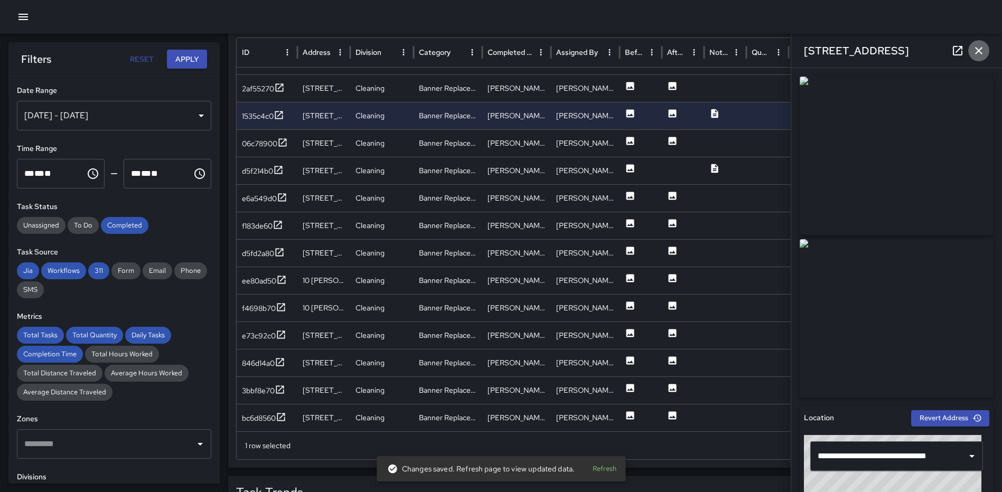
click at [982, 53] on icon "button" at bounding box center [978, 50] width 7 height 7
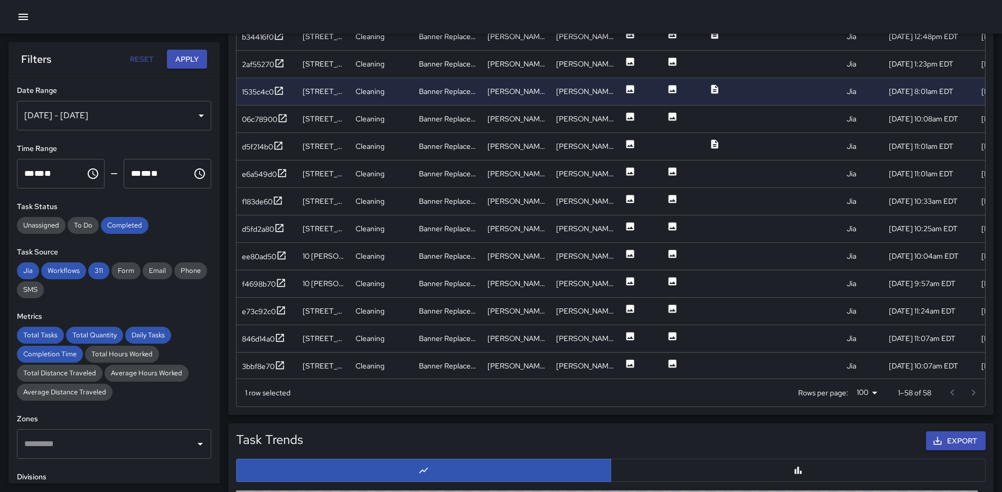
scroll to position [1089, 0]
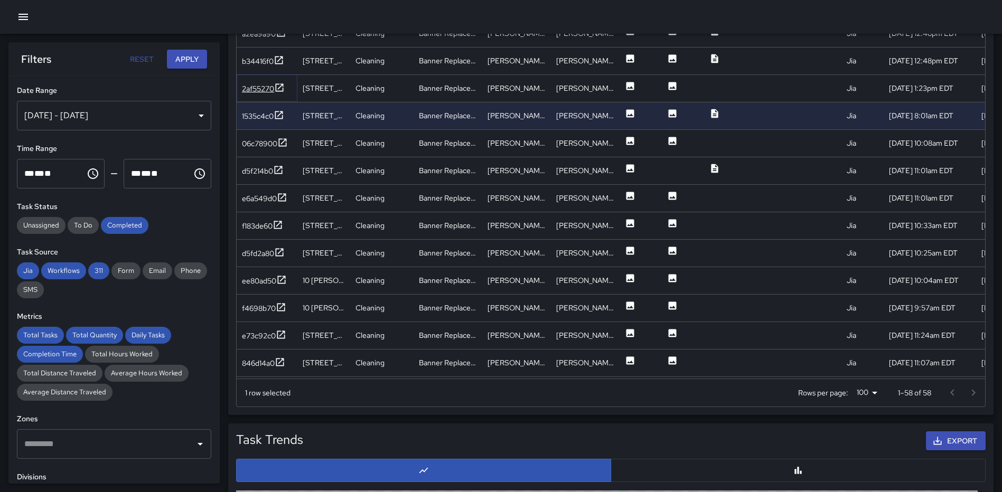
click at [281, 89] on icon at bounding box center [279, 87] width 11 height 11
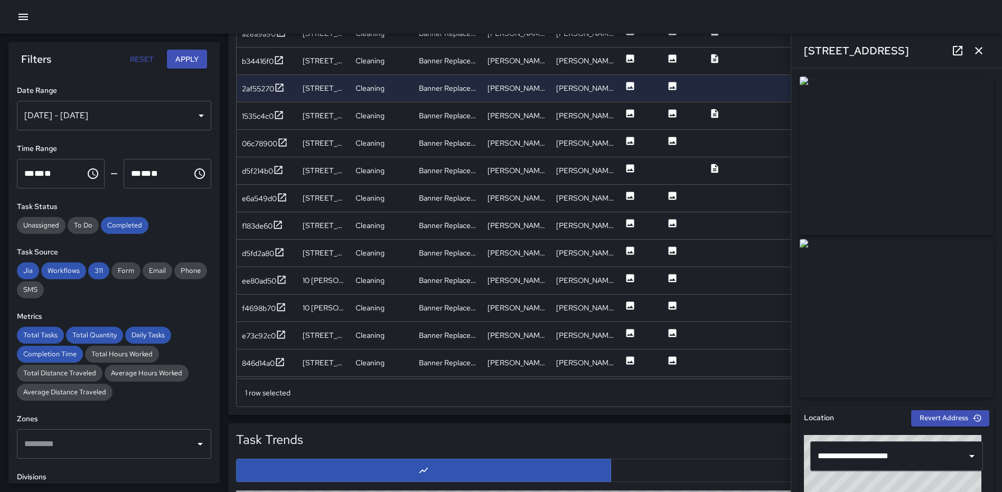
click at [975, 45] on icon "button" at bounding box center [979, 50] width 13 height 13
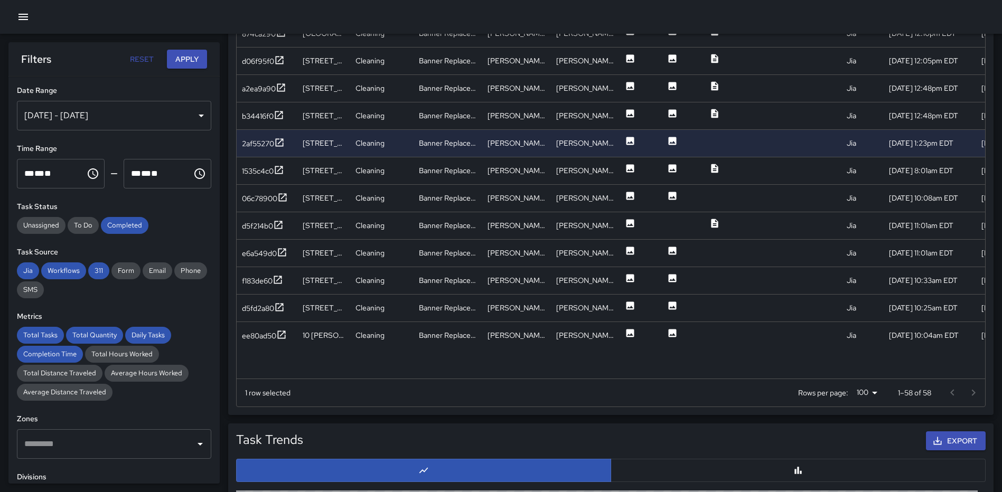
scroll to position [991, 0]
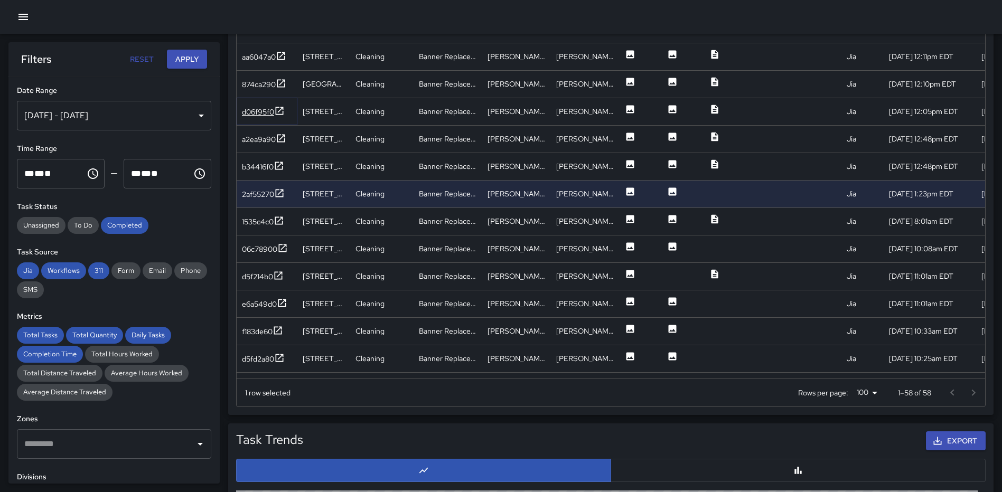
click at [283, 107] on icon at bounding box center [280, 111] width 8 height 8
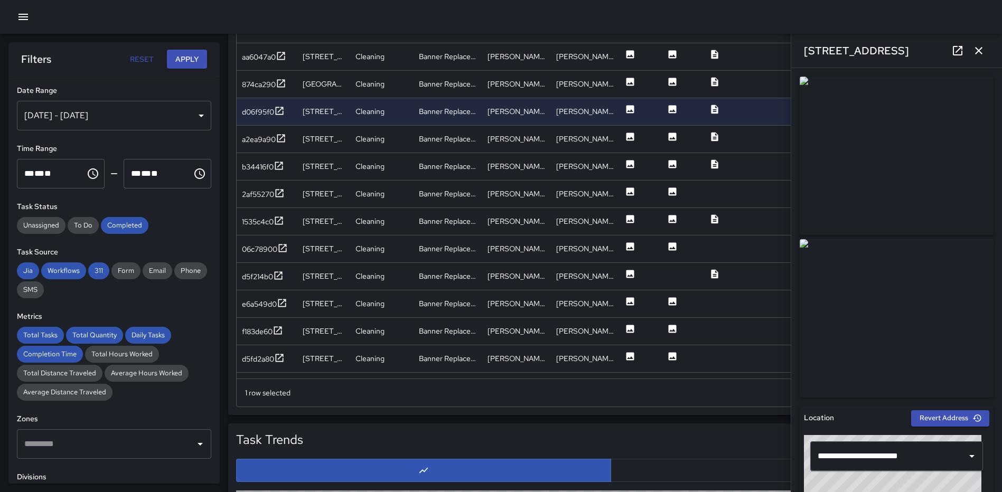
click at [978, 50] on icon "button" at bounding box center [979, 50] width 13 height 13
